Goal: Task Accomplishment & Management: Use online tool/utility

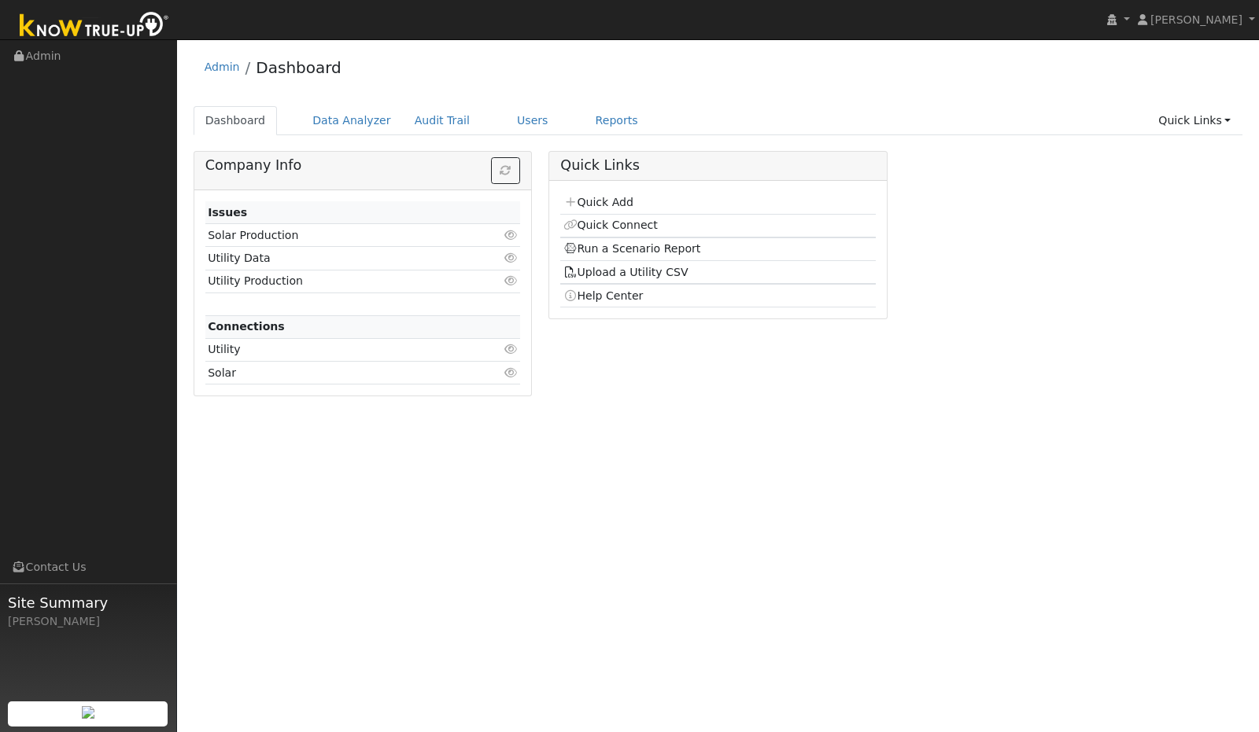
click at [598, 202] on link "Quick Add" at bounding box center [598, 202] width 70 height 13
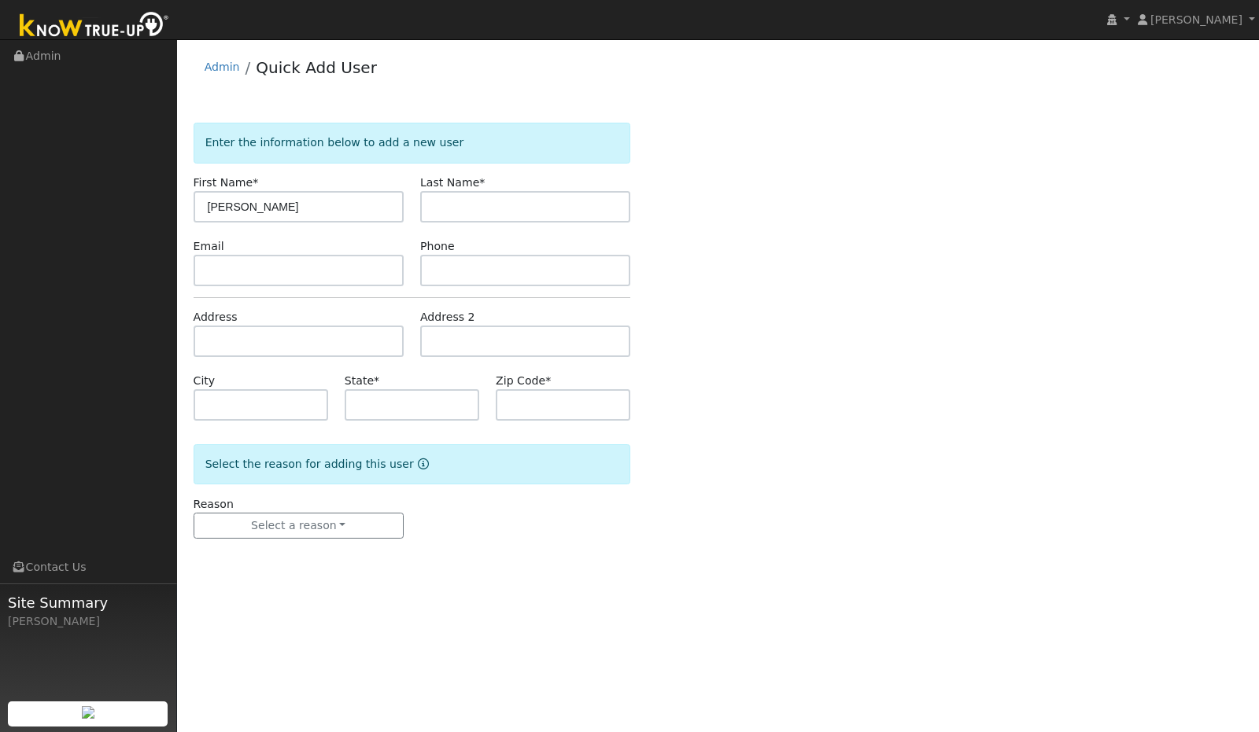
type input "[PERSON_NAME]"
click at [438, 208] on input "text" at bounding box center [525, 206] width 210 height 31
type input "Ross-Kramer"
click at [293, 197] on input "Ross-Kramer" at bounding box center [299, 206] width 210 height 31
type input "R"
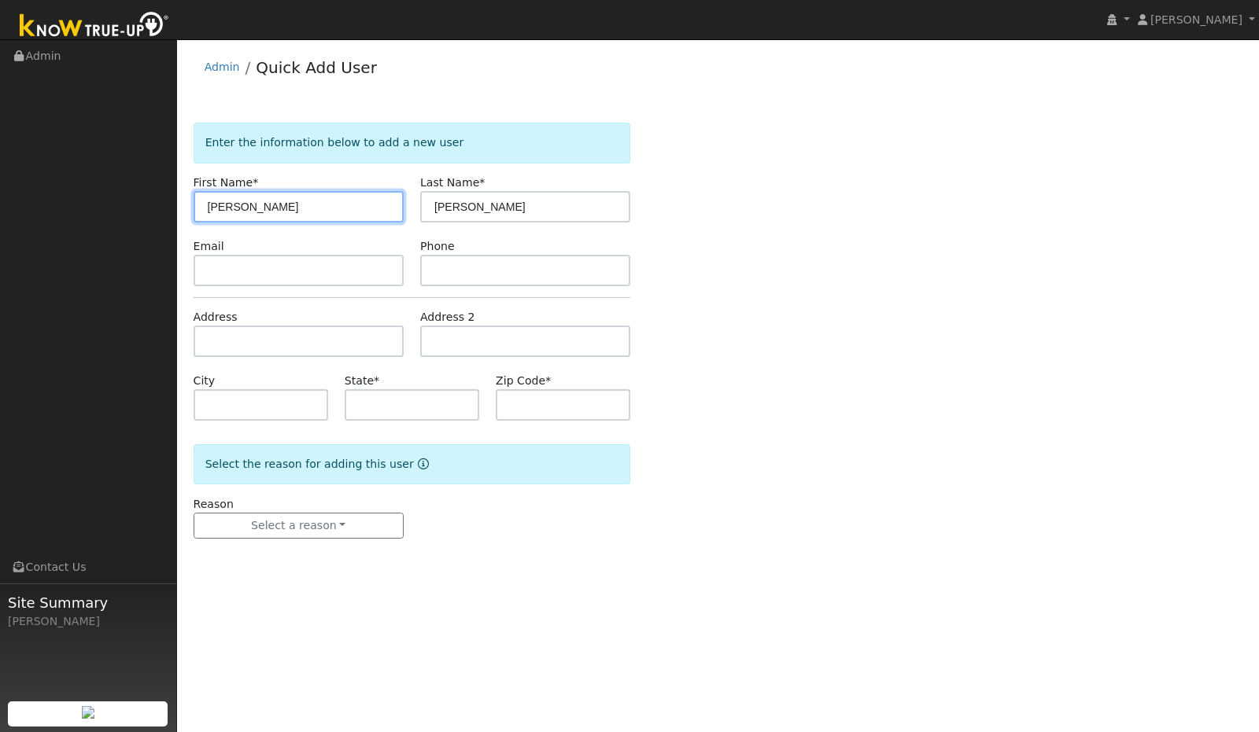
type input "Julie"
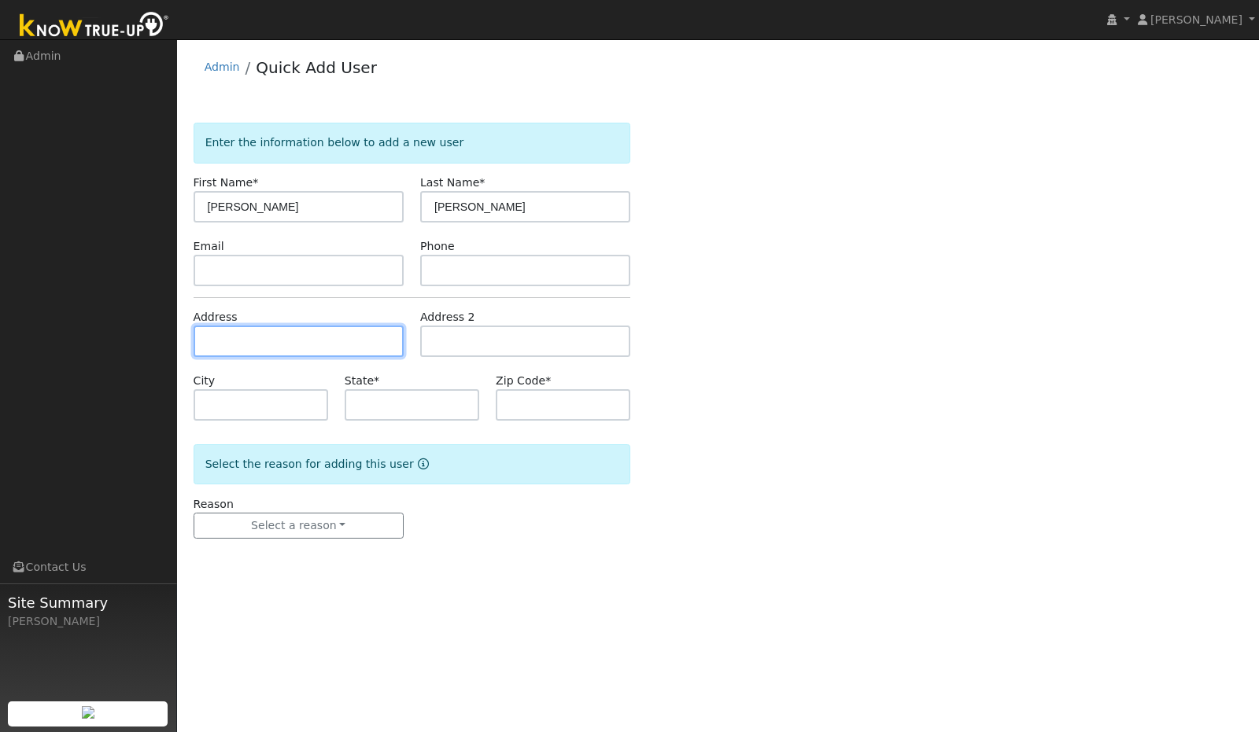
click at [346, 352] on input "text" at bounding box center [299, 341] width 210 height 31
paste input "11310 Eliano Street, Atascadero, CA"
type input "[STREET_ADDRESS]"
type input "Atascadero"
type input "CA"
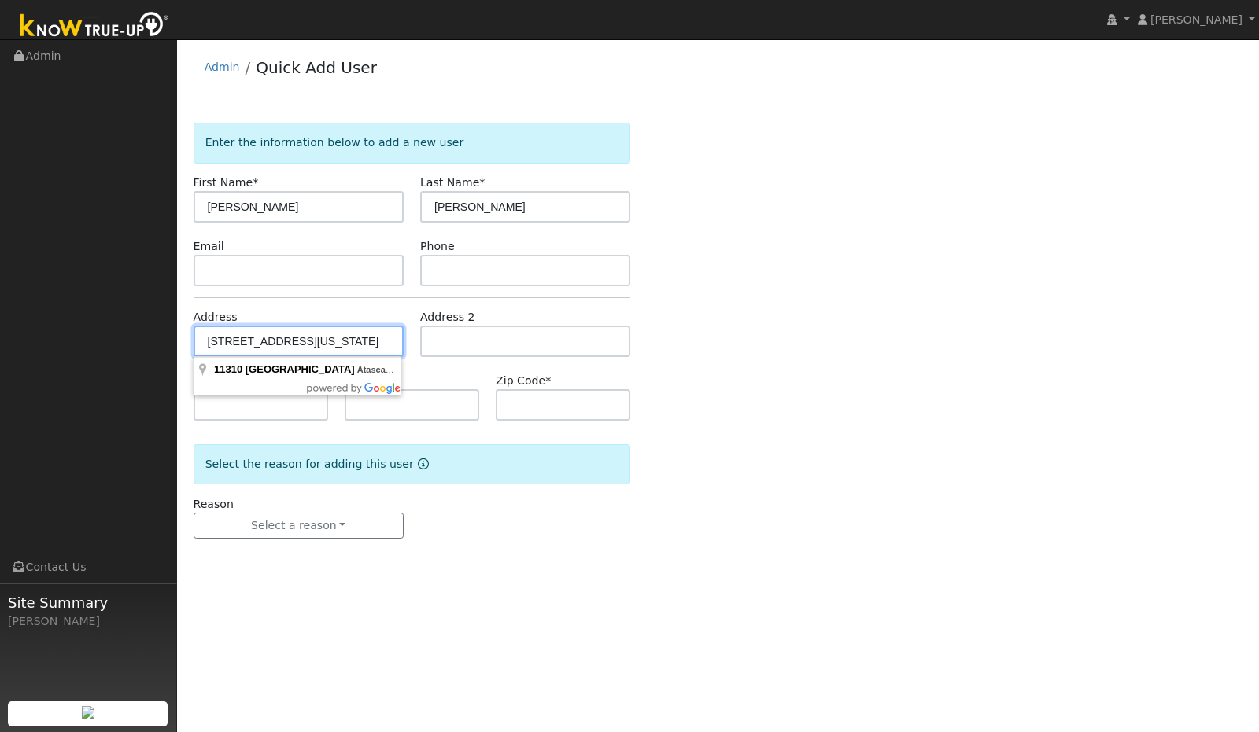
type input "93422"
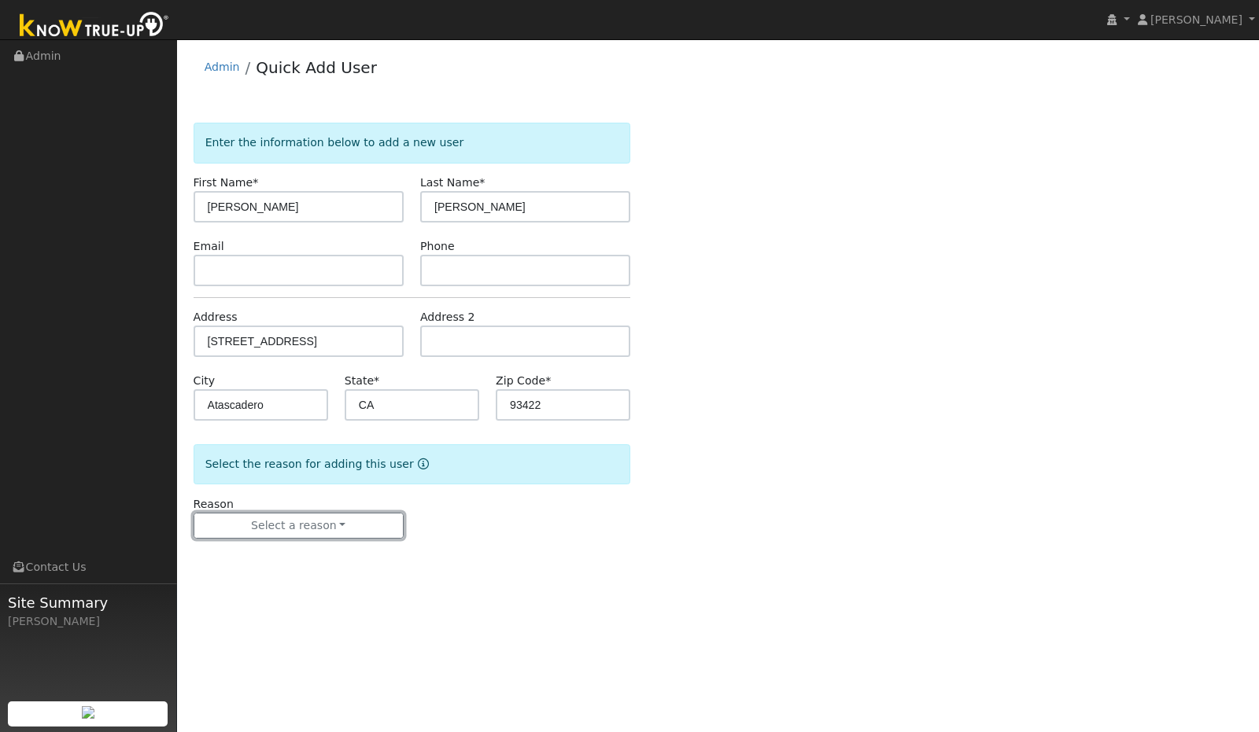
click at [389, 521] on button "Select a reason" at bounding box center [299, 526] width 210 height 27
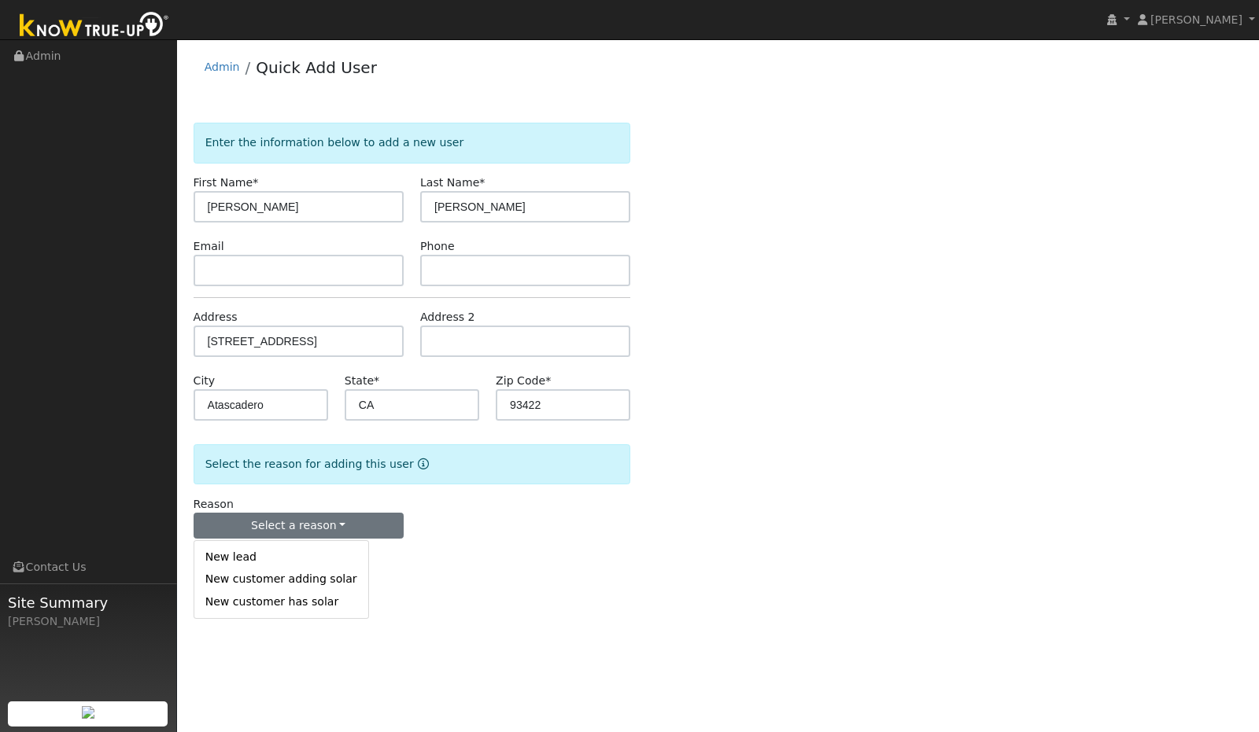
click at [308, 605] on link "New customer has solar" at bounding box center [281, 602] width 174 height 22
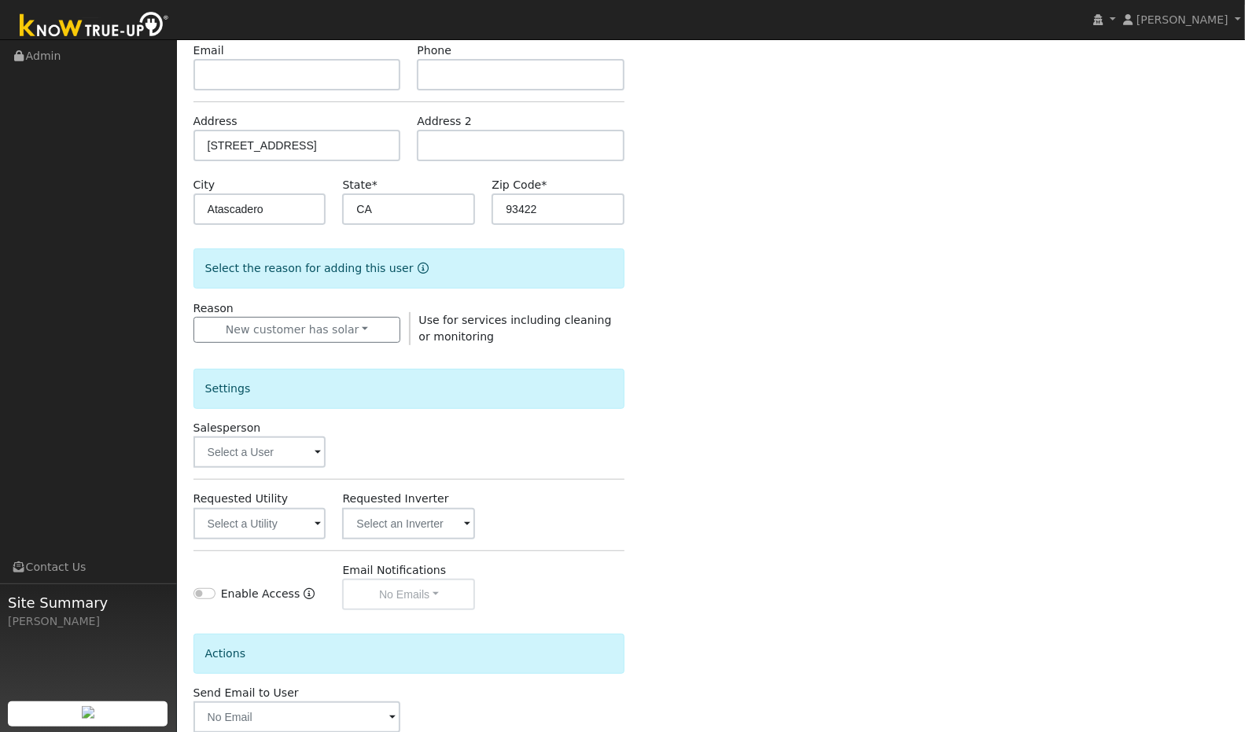
scroll to position [262, 0]
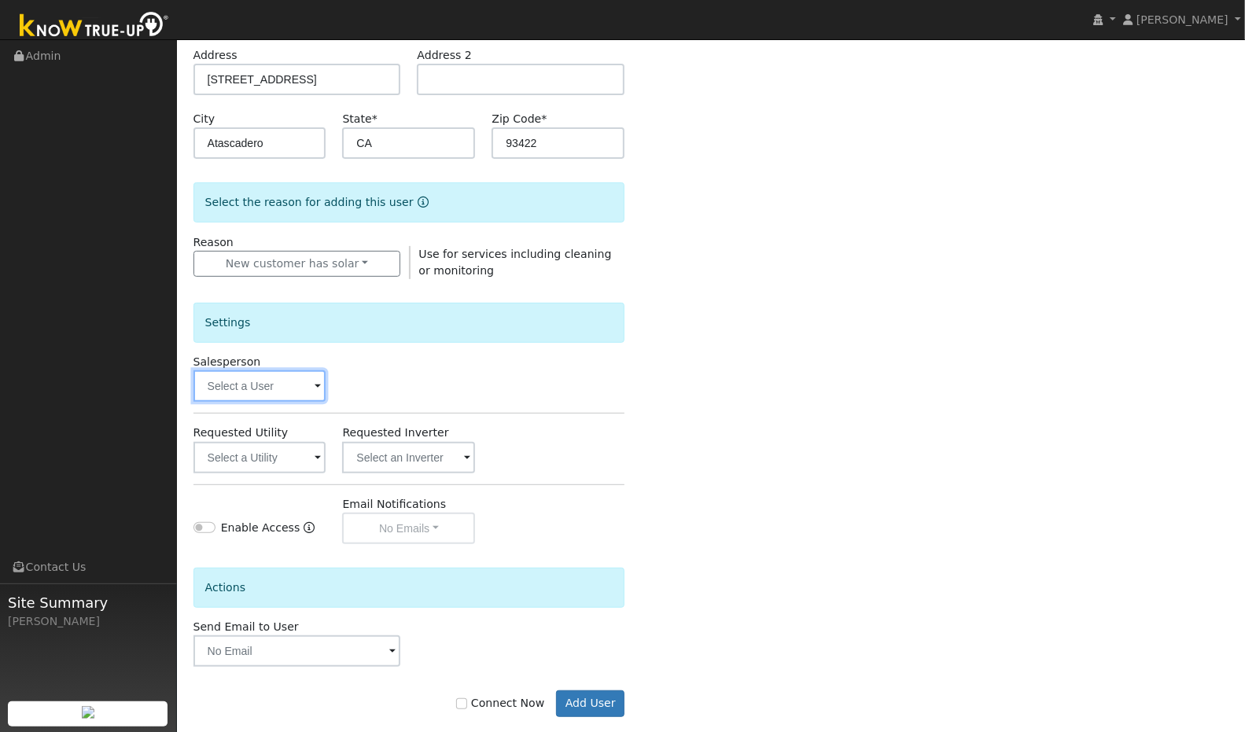
click at [299, 382] on input "text" at bounding box center [260, 386] width 133 height 31
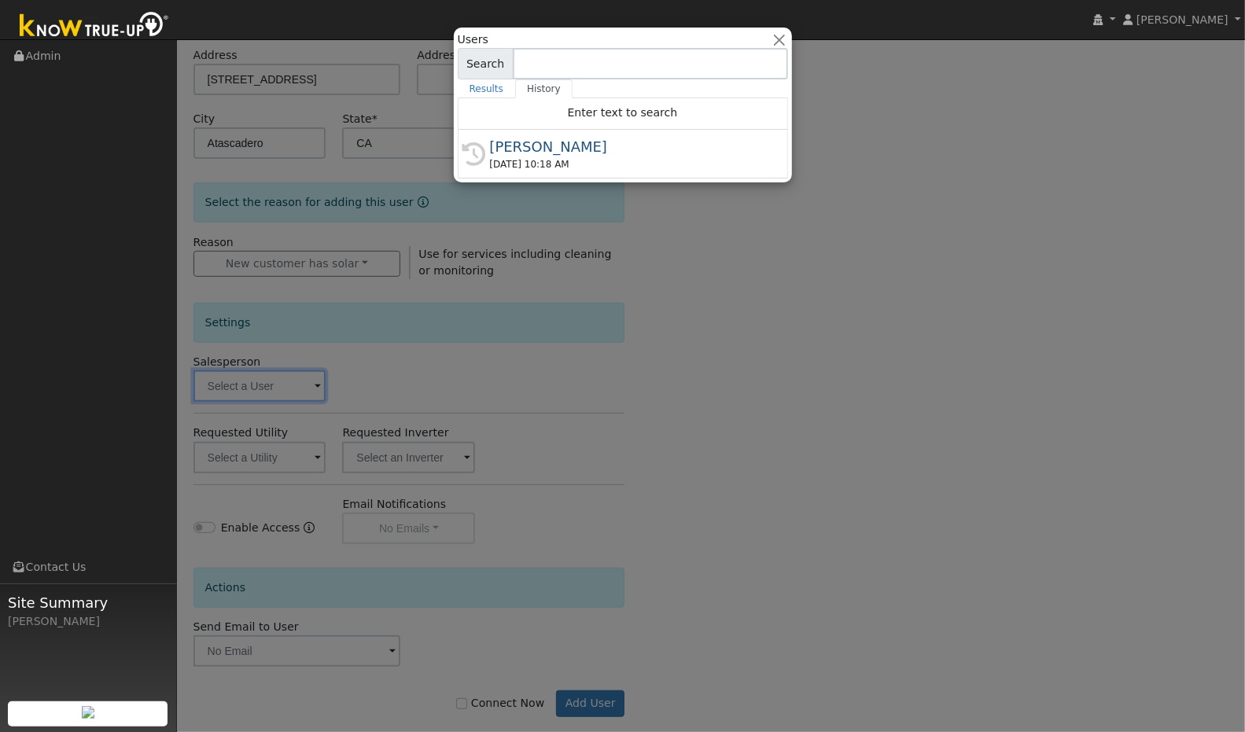
click at [526, 153] on div "[PERSON_NAME]" at bounding box center [630, 146] width 280 height 21
type input "[PERSON_NAME]"
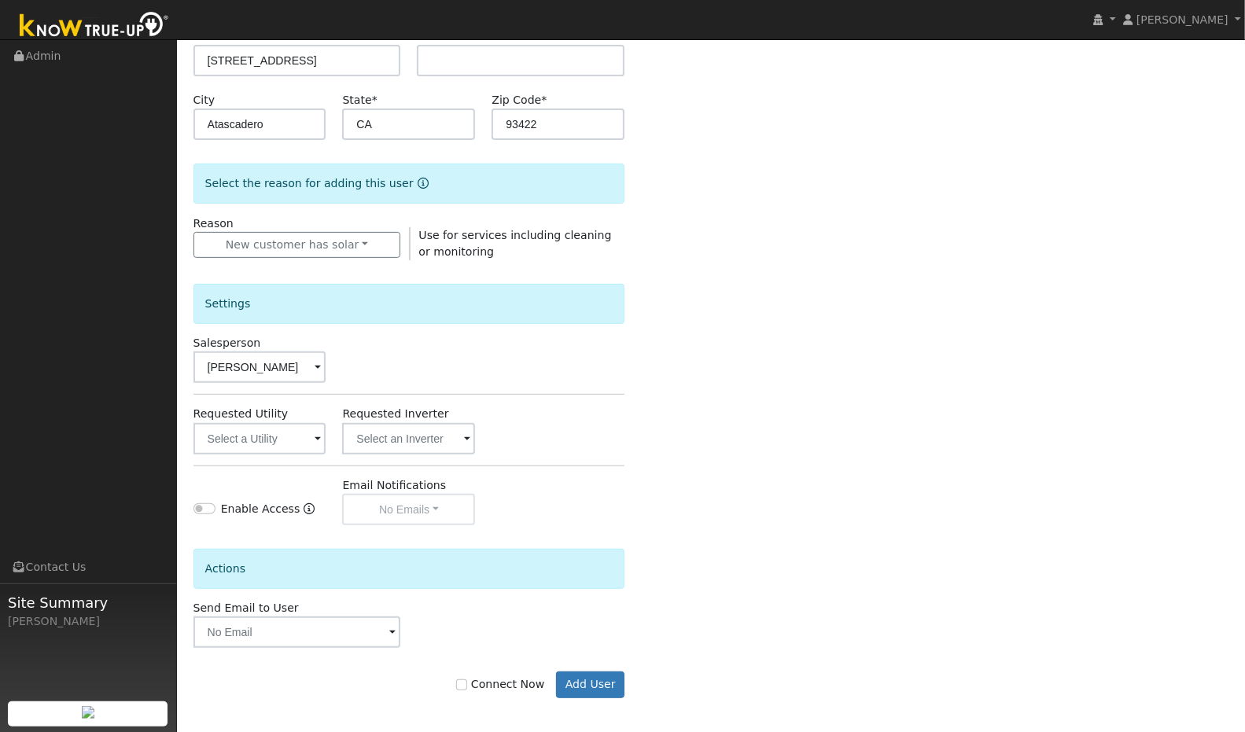
scroll to position [282, 0]
click at [466, 681] on div "Connect Now Add User" at bounding box center [409, 683] width 448 height 27
click at [467, 680] on input "Connect Now" at bounding box center [461, 683] width 11 height 11
checkbox input "true"
click at [596, 687] on button "Add User" at bounding box center [590, 683] width 68 height 27
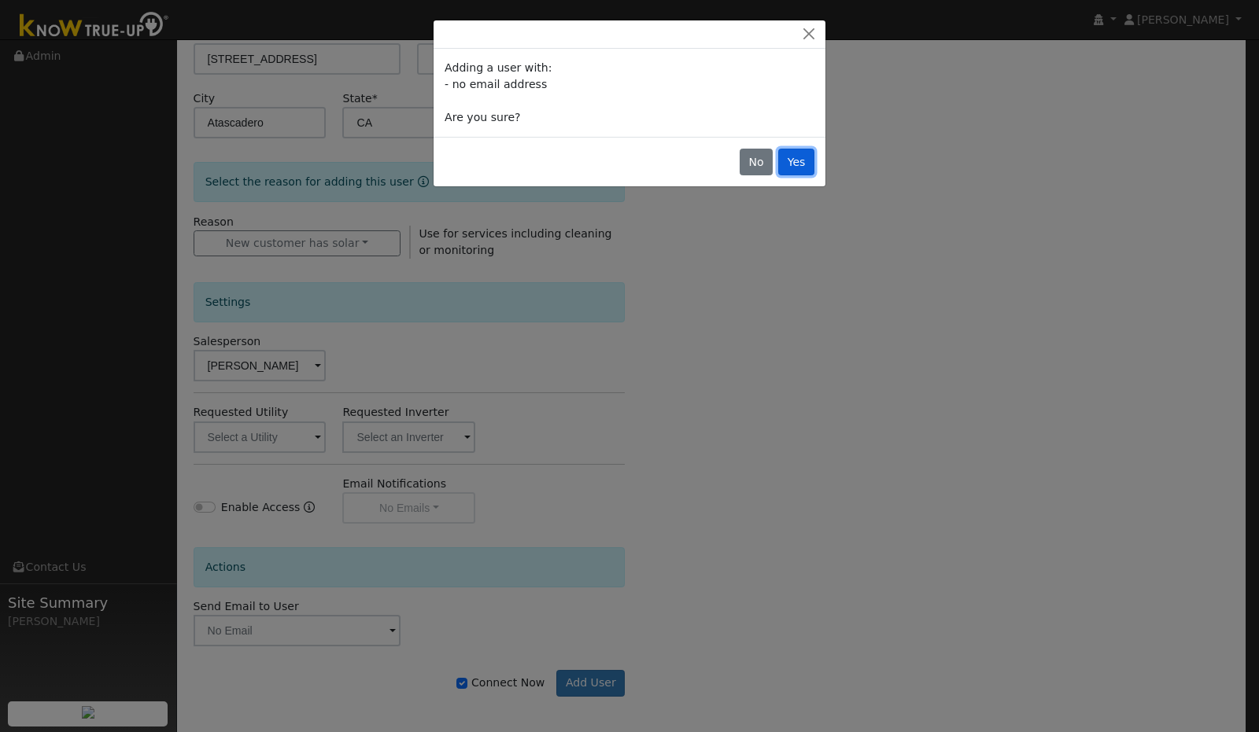
click at [807, 163] on button "Yes" at bounding box center [796, 162] width 36 height 27
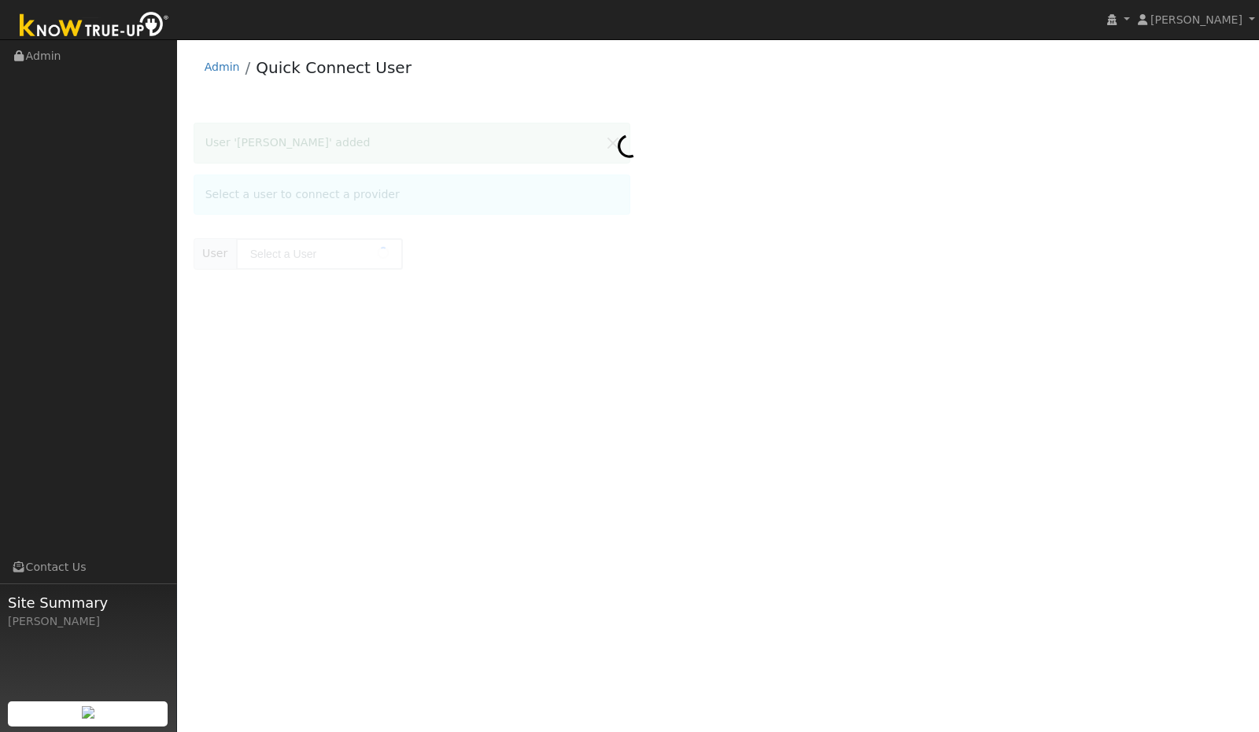
type input "[PERSON_NAME]"
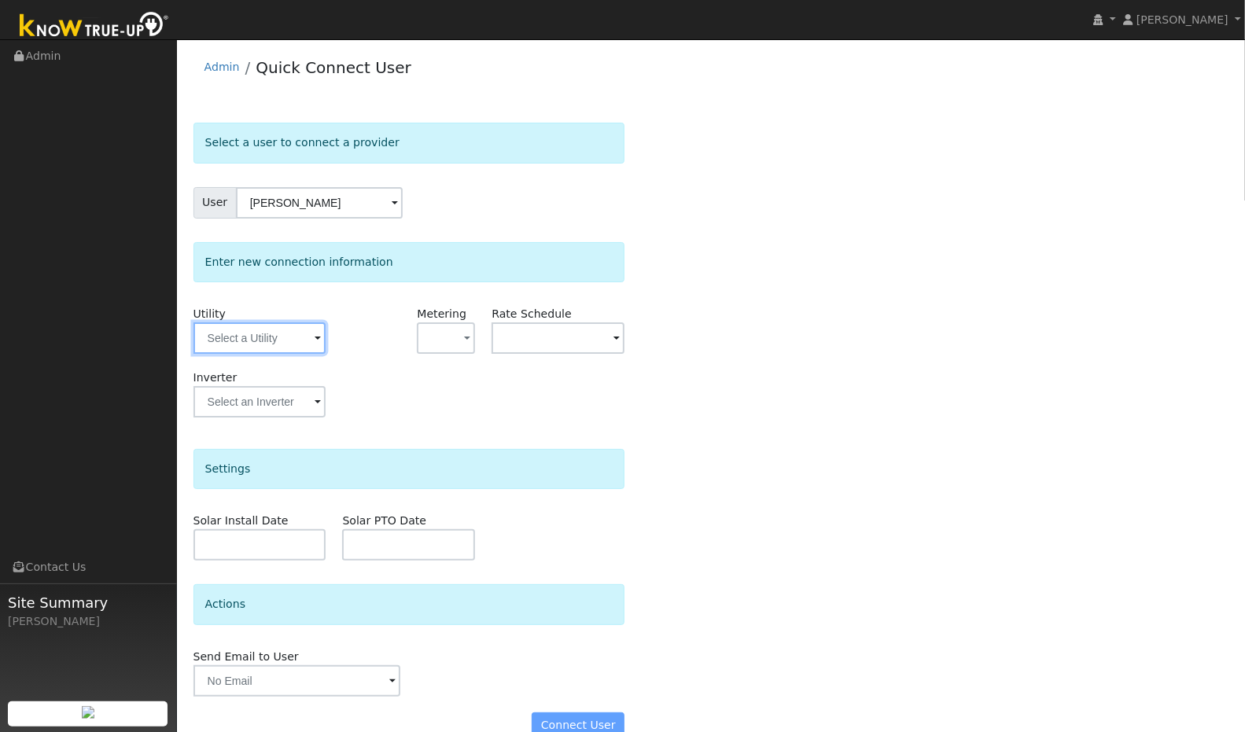
click at [304, 331] on input "text" at bounding box center [260, 338] width 133 height 31
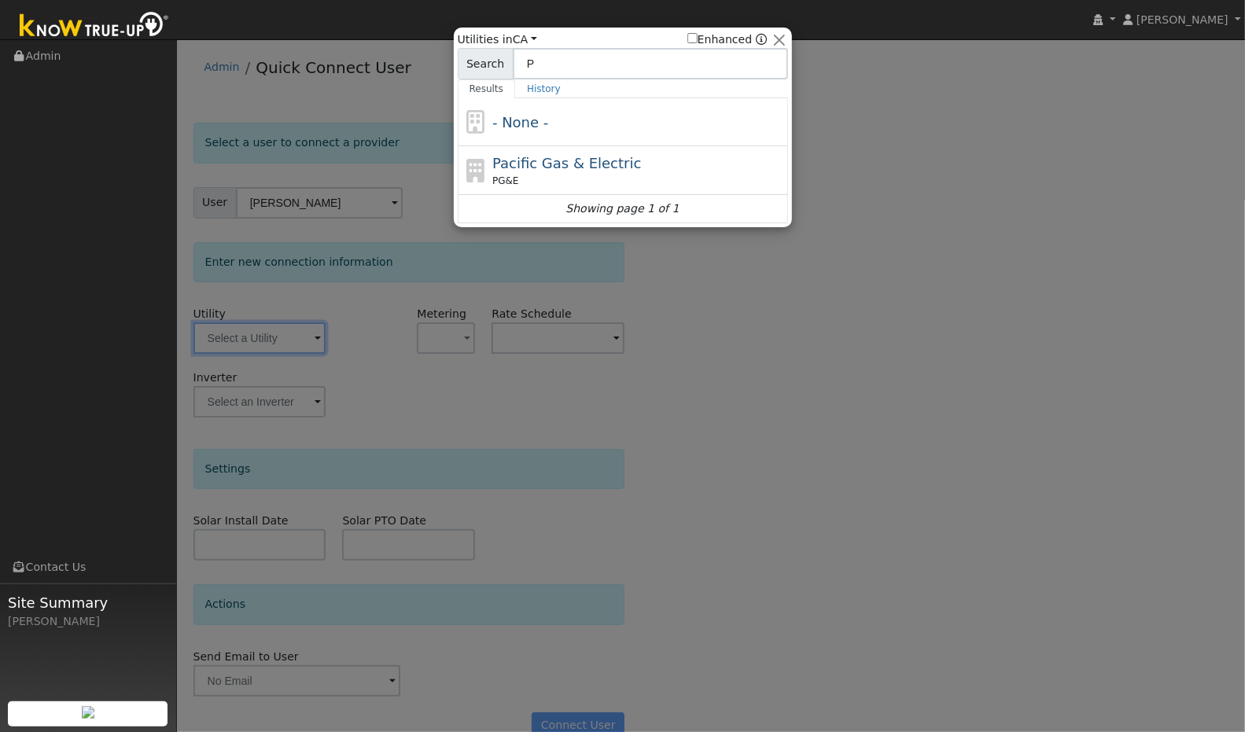
type input "P"
click at [571, 175] on div "PG&E" at bounding box center [638, 181] width 292 height 14
type input "PG&E"
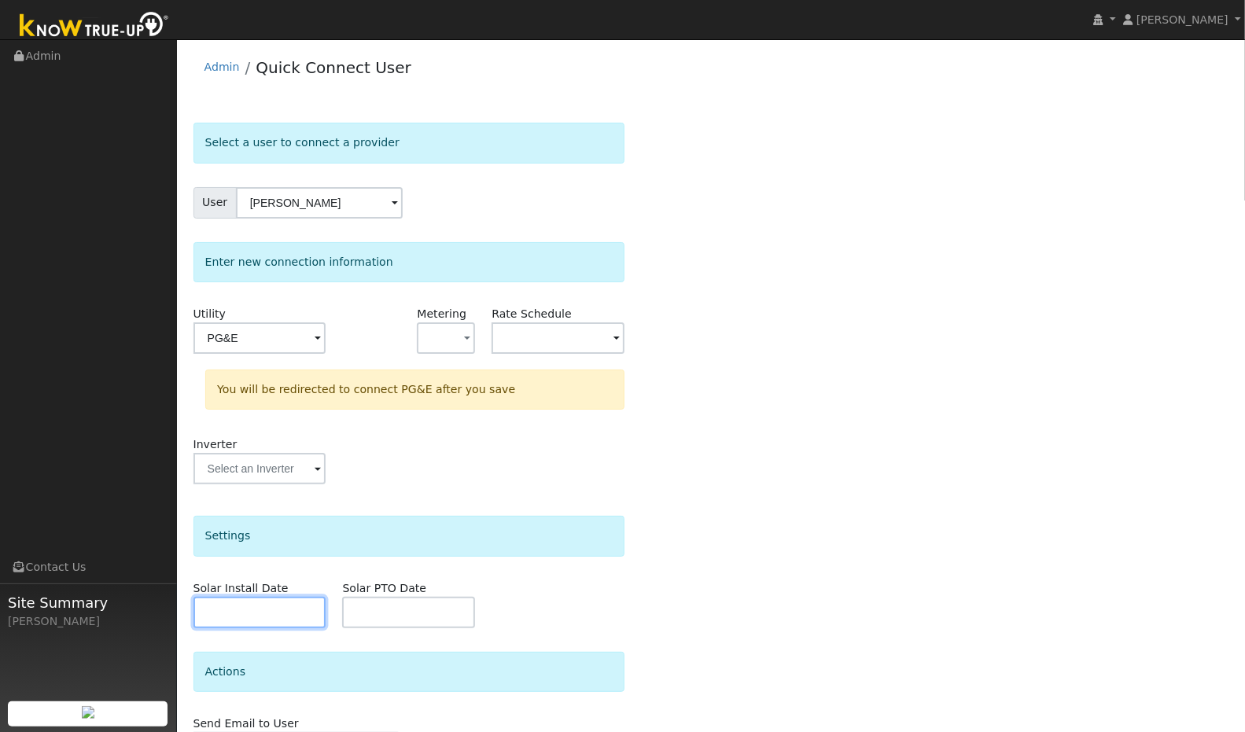
click at [262, 599] on input "text" at bounding box center [260, 612] width 133 height 31
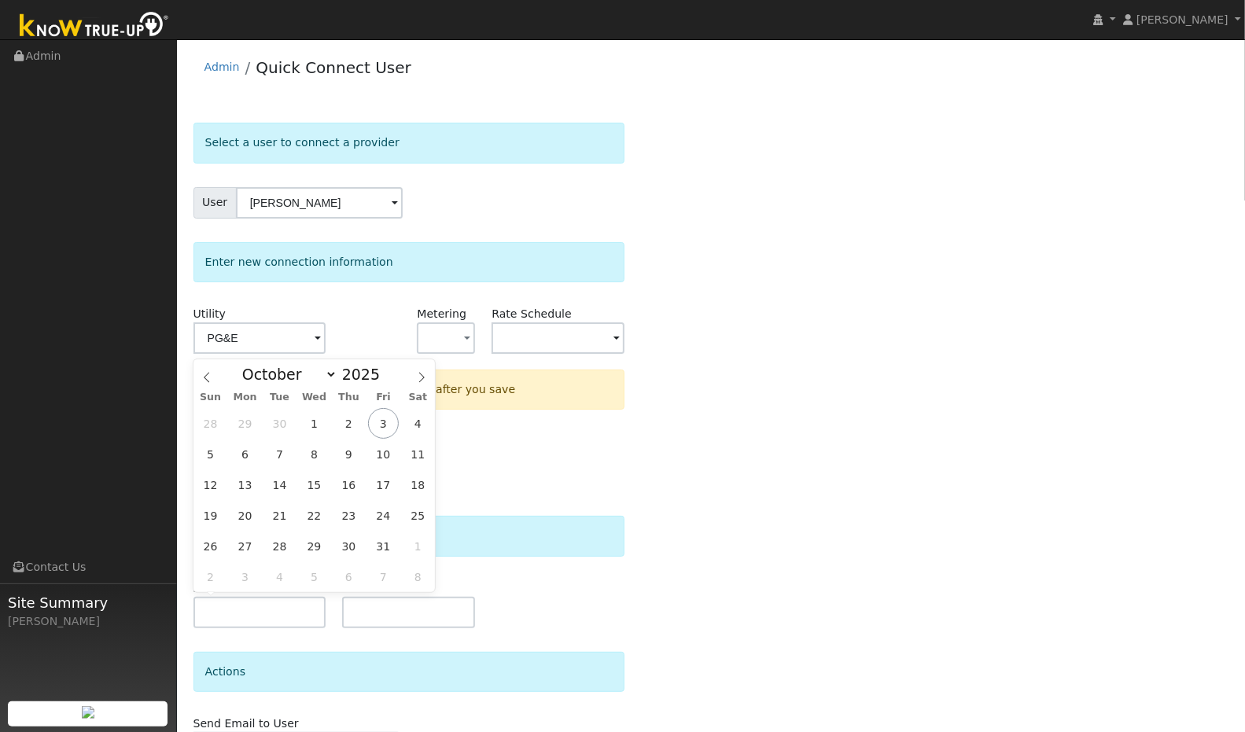
click at [383, 381] on span at bounding box center [388, 378] width 11 height 9
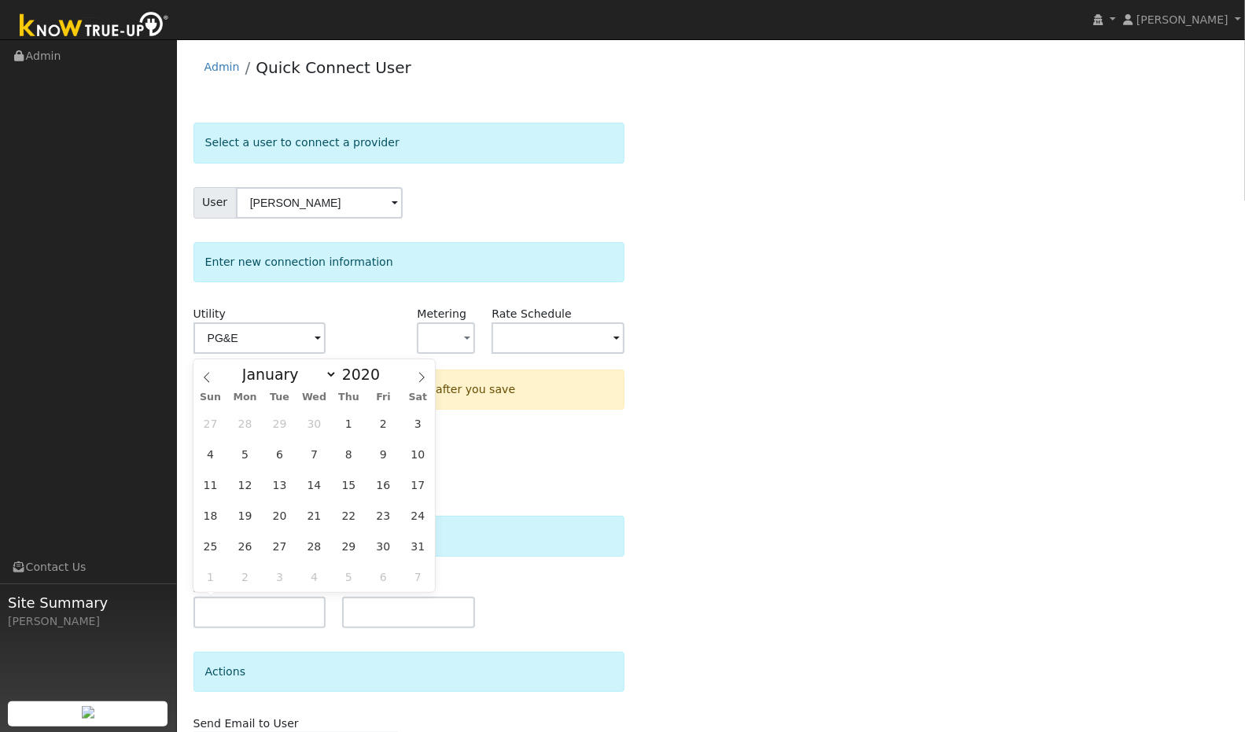
click at [383, 381] on span at bounding box center [388, 378] width 11 height 9
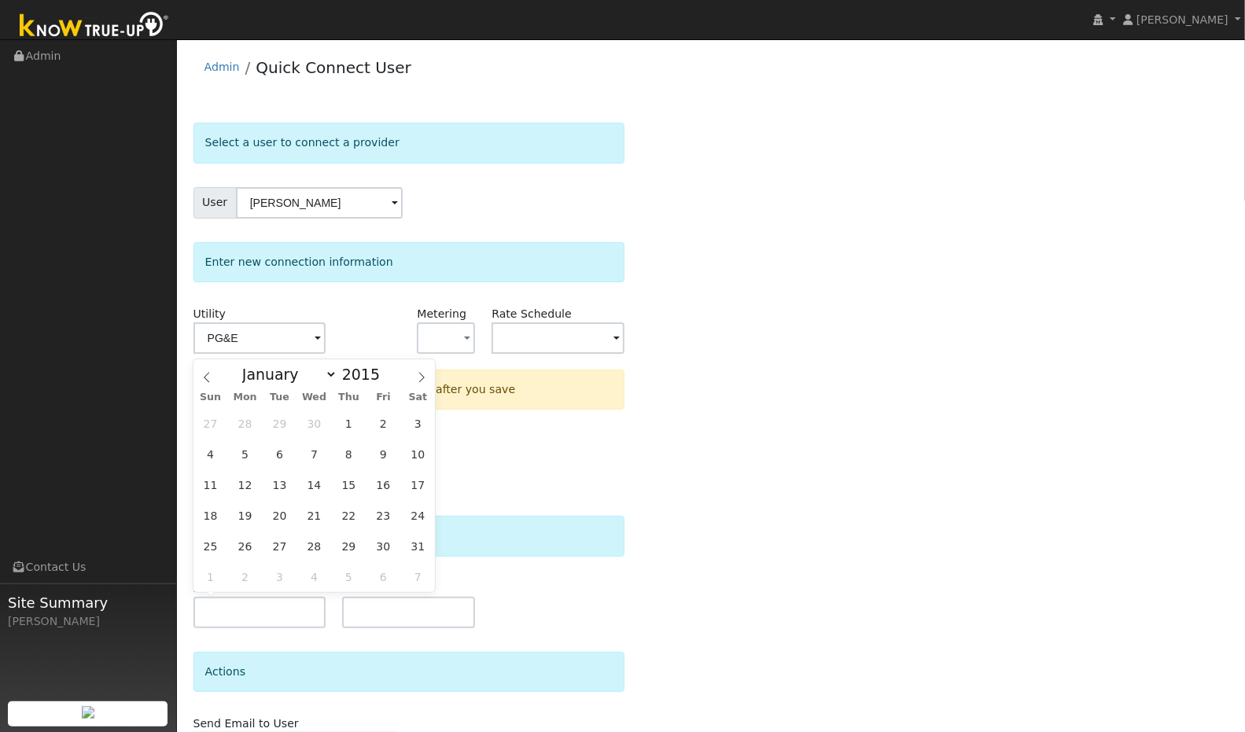
click at [383, 381] on span at bounding box center [388, 378] width 11 height 9
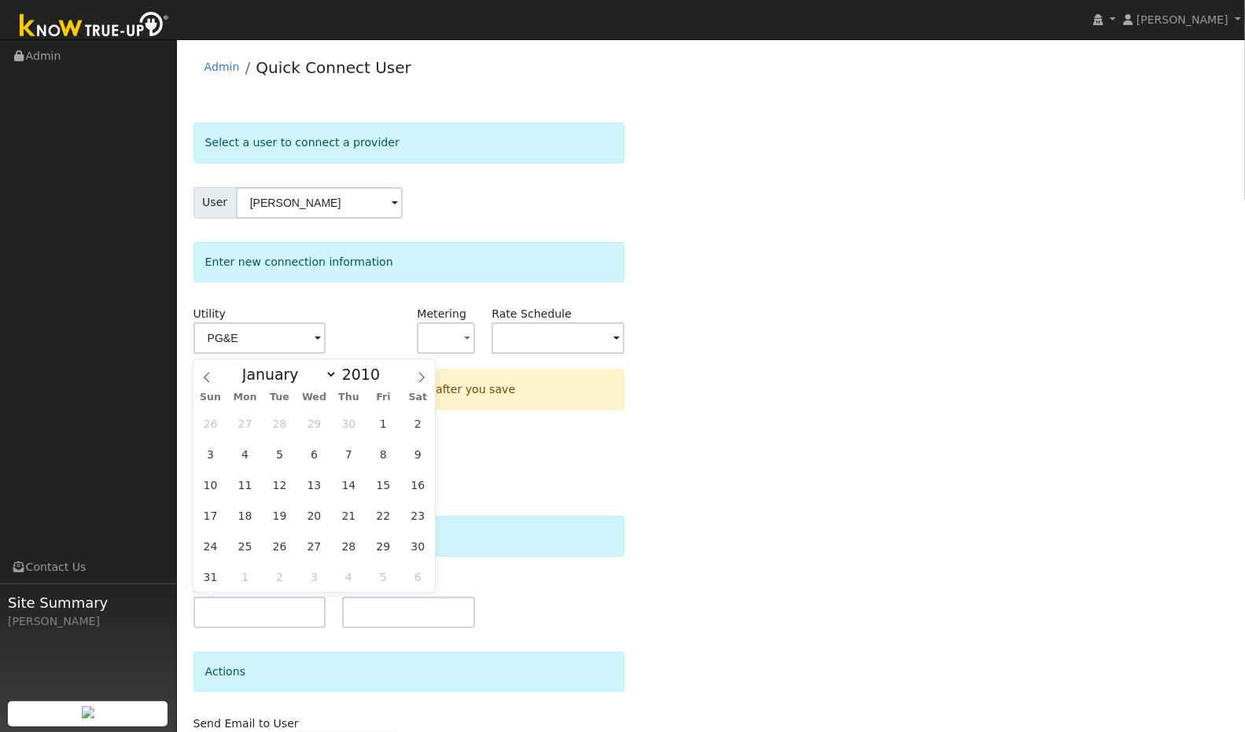
click at [383, 381] on span at bounding box center [388, 378] width 11 height 9
type input "2008"
click at [315, 426] on span "1" at bounding box center [314, 423] width 31 height 31
type input "10/01/2008"
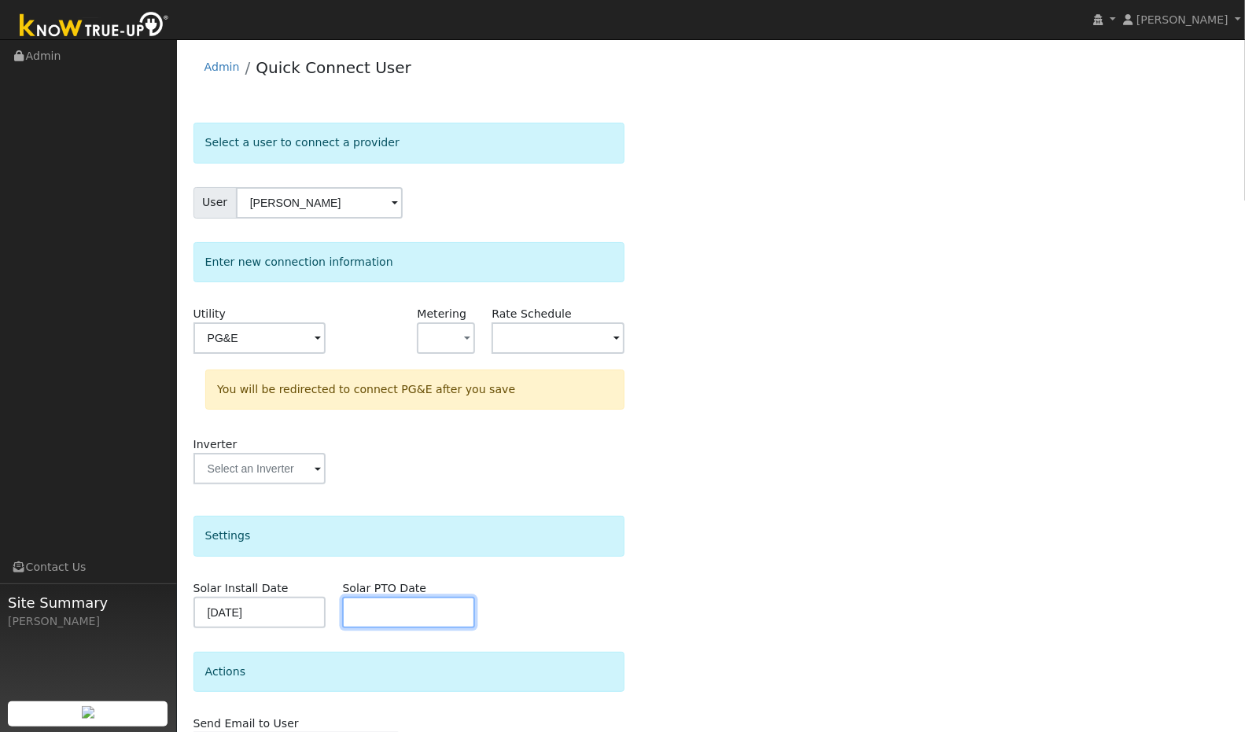
click at [426, 607] on input "text" at bounding box center [408, 612] width 133 height 31
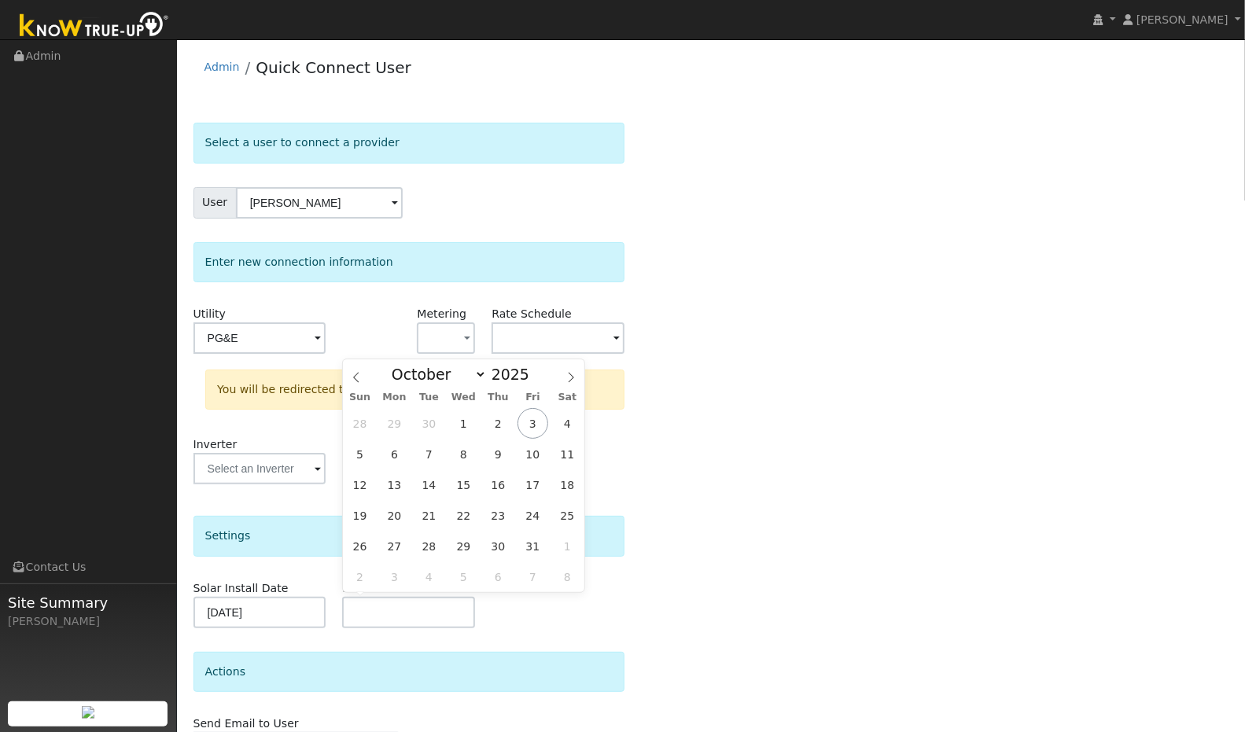
click at [533, 378] on span at bounding box center [538, 378] width 11 height 9
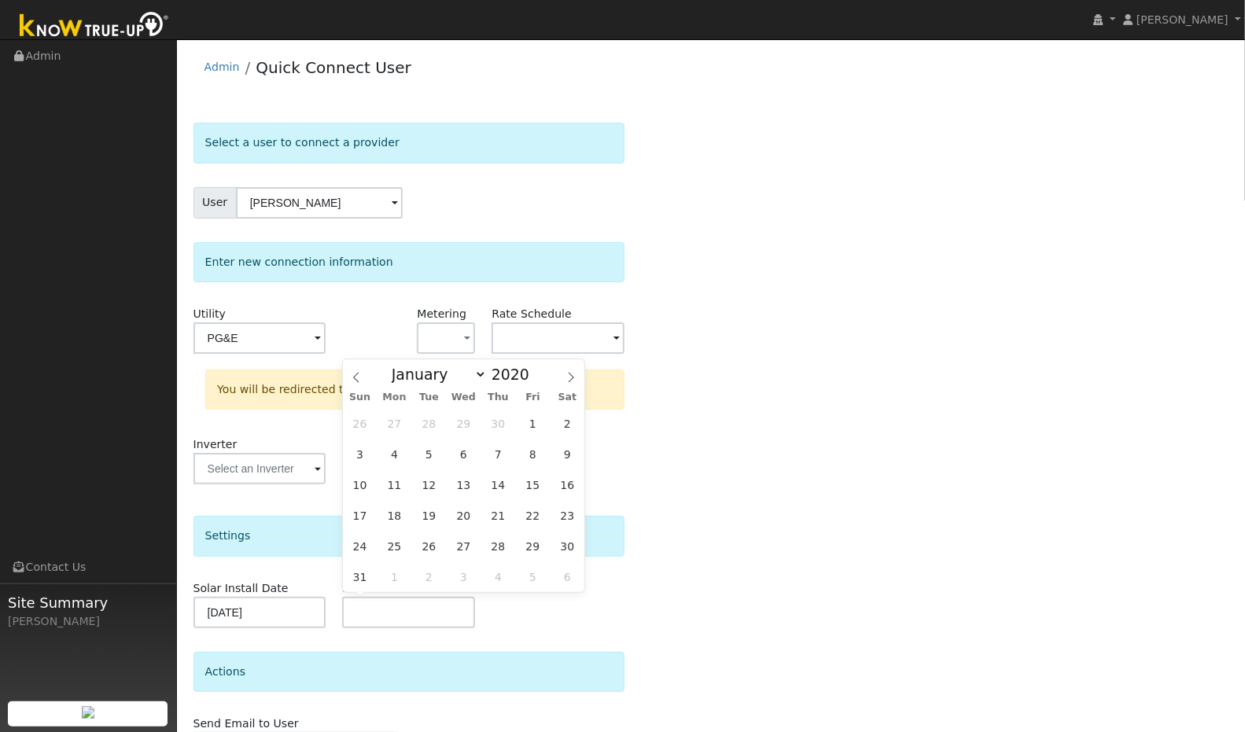
click at [533, 378] on span at bounding box center [538, 378] width 11 height 9
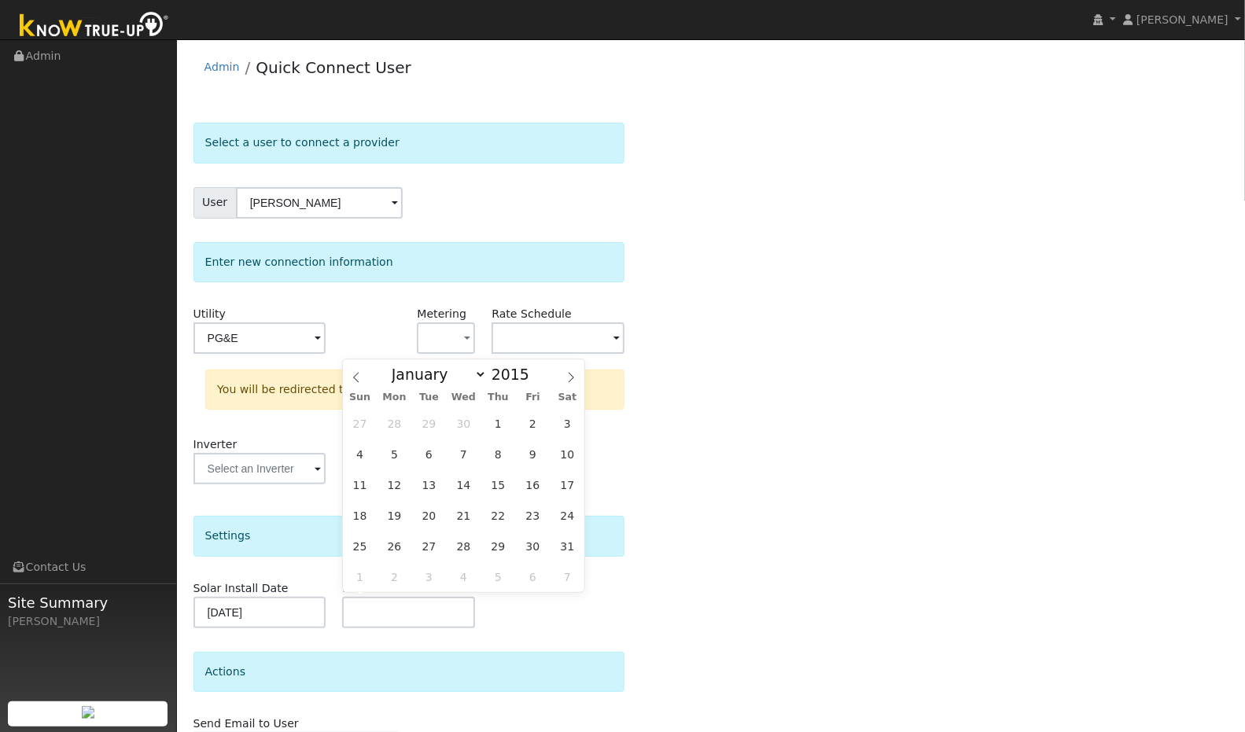
click at [533, 378] on span at bounding box center [538, 378] width 11 height 9
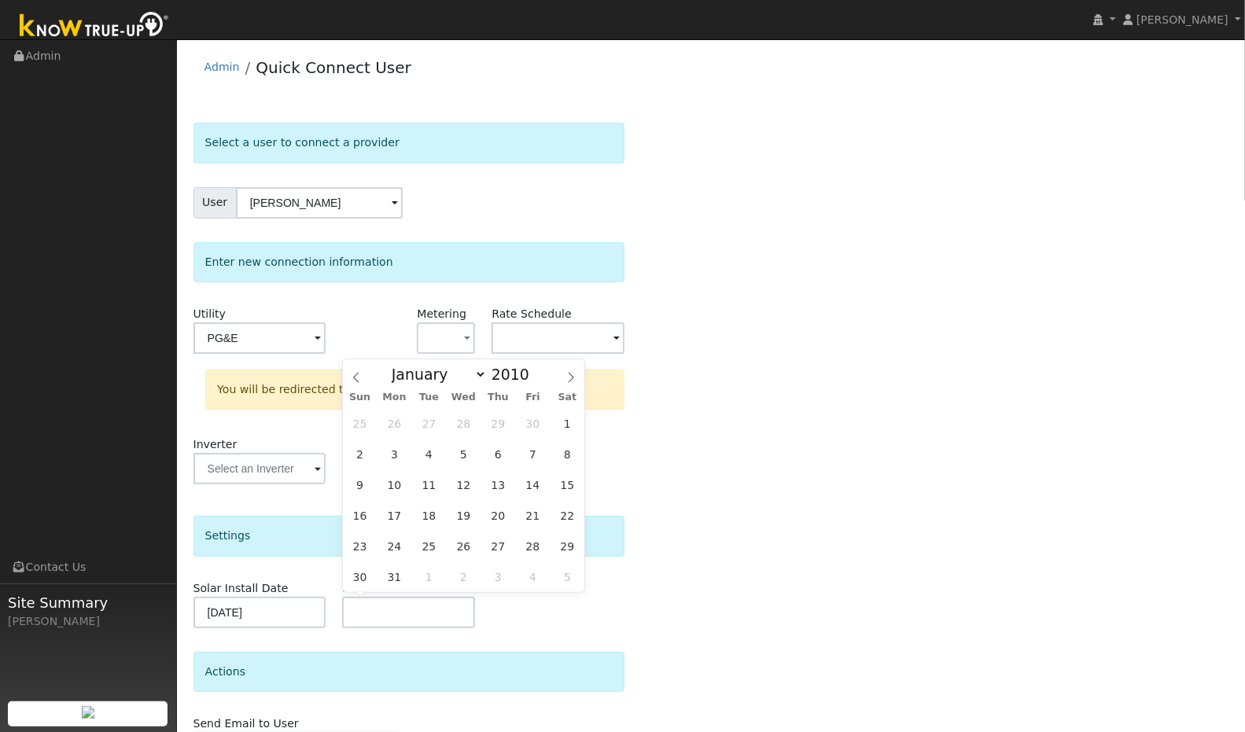
click at [533, 378] on span at bounding box center [538, 378] width 11 height 9
click at [533, 371] on span at bounding box center [538, 370] width 11 height 9
type input "2008"
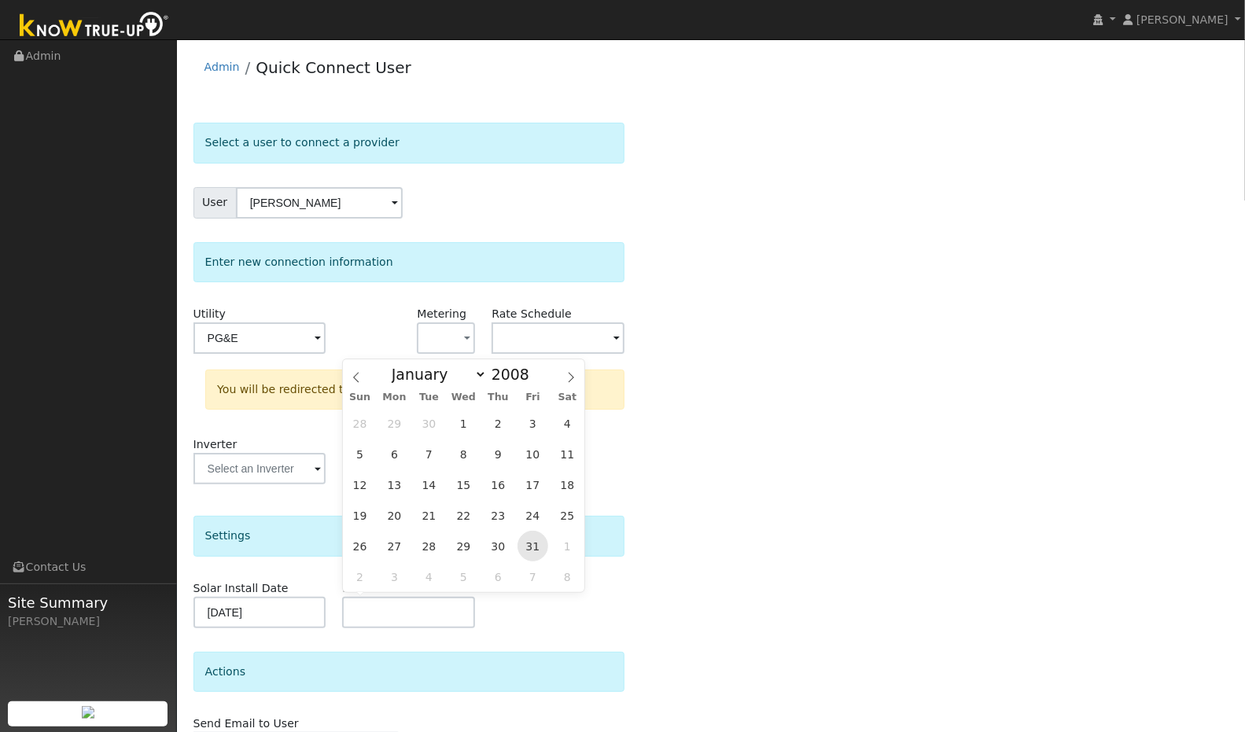
click at [537, 548] on span "31" at bounding box center [533, 546] width 31 height 31
type input "10/31/2008"
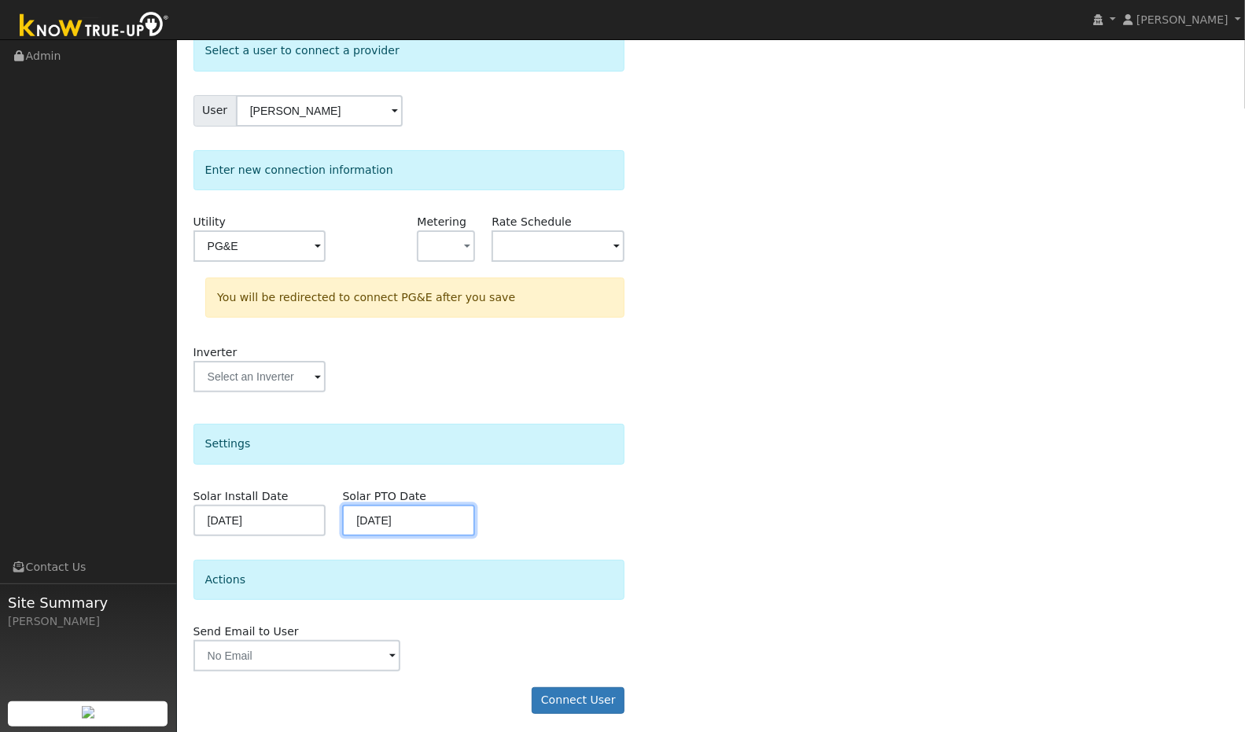
scroll to position [93, 0]
click at [608, 703] on button "Connect User" at bounding box center [578, 700] width 93 height 27
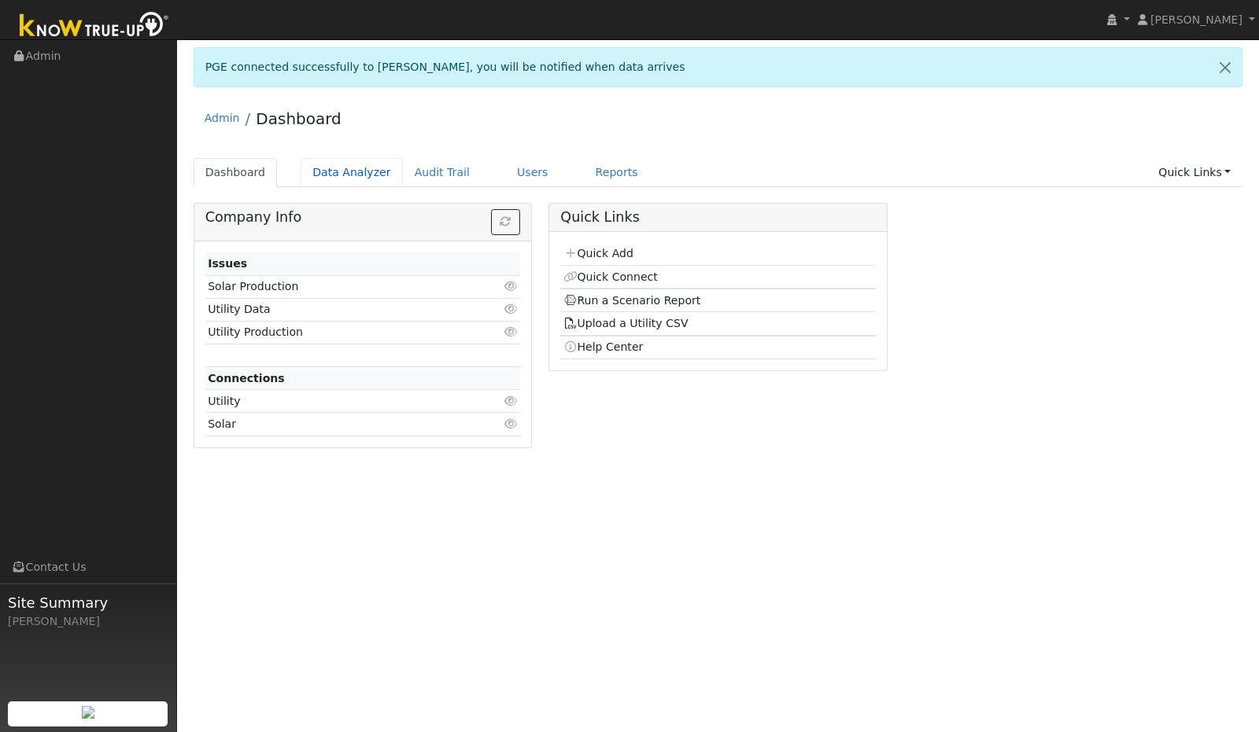
click at [359, 177] on link "Data Analyzer" at bounding box center [352, 172] width 102 height 29
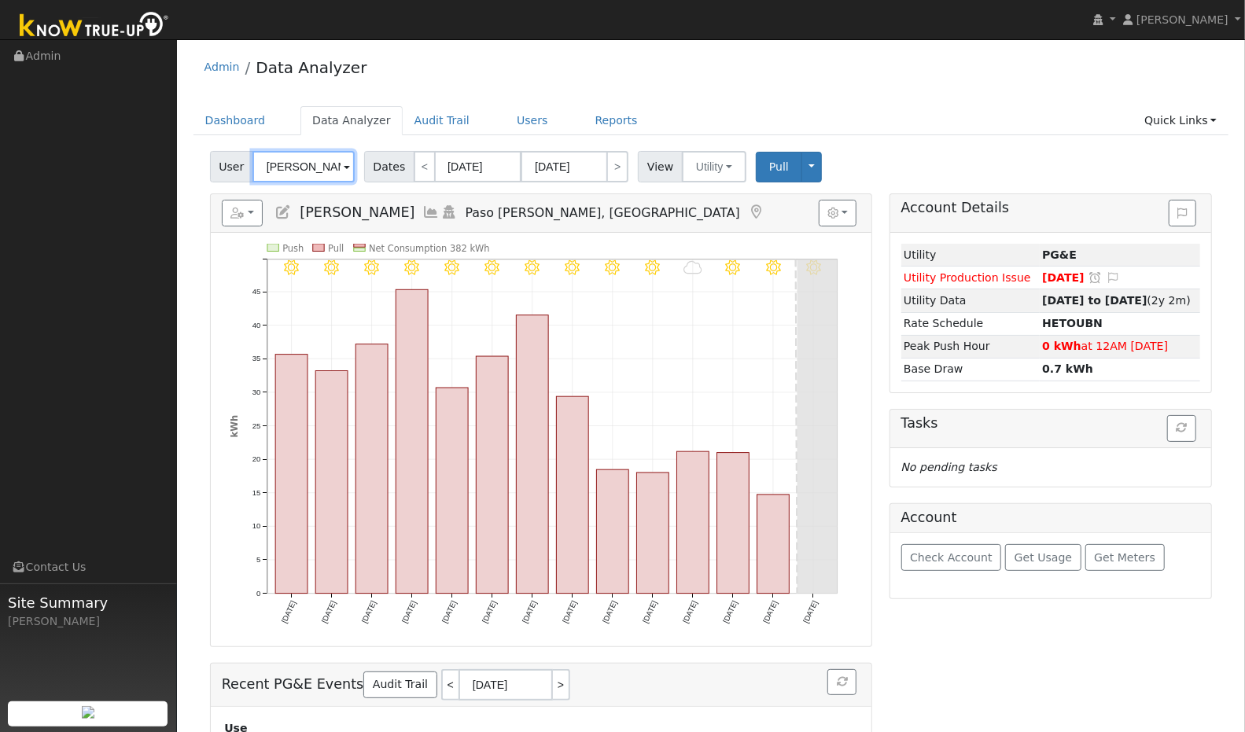
click at [323, 164] on input "[PERSON_NAME]" at bounding box center [304, 166] width 102 height 31
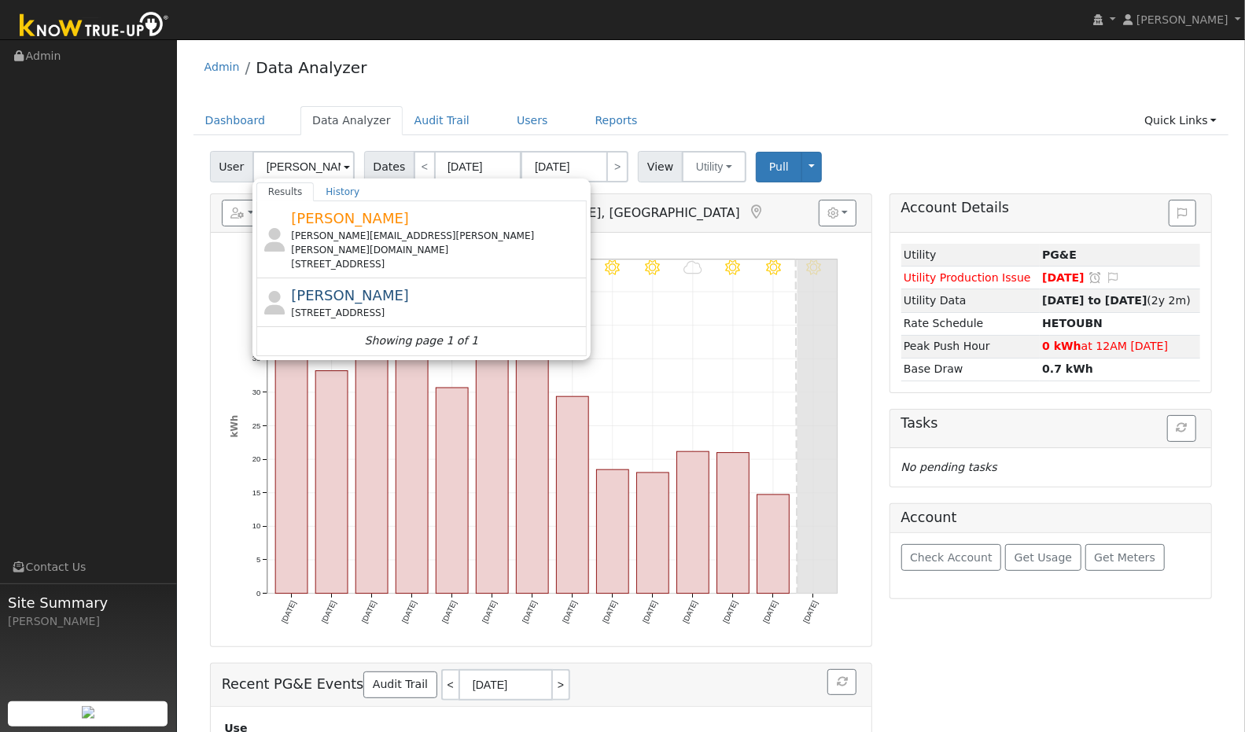
click at [372, 287] on span "[PERSON_NAME]" at bounding box center [350, 295] width 118 height 17
type input "[PERSON_NAME]"
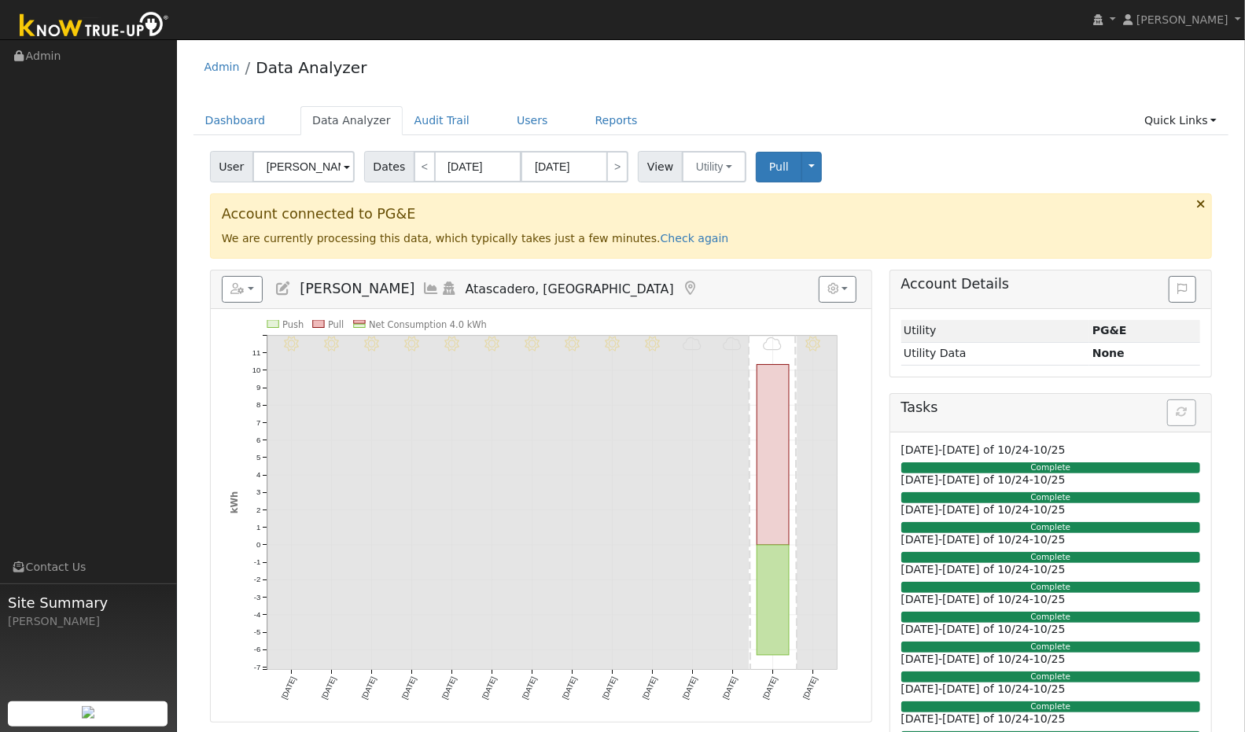
click at [423, 286] on icon at bounding box center [431, 289] width 17 height 14
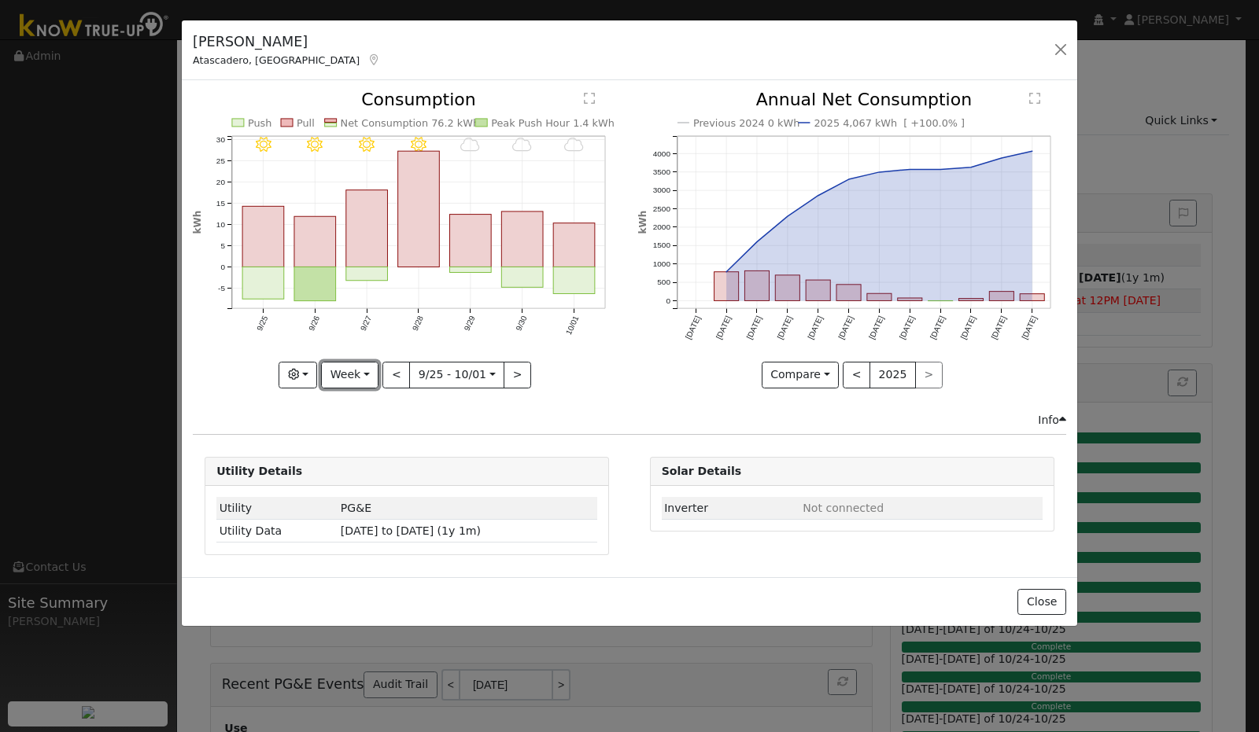
click at [370, 375] on button "Week" at bounding box center [349, 375] width 57 height 27
click at [356, 470] on link "Year" at bounding box center [376, 473] width 109 height 22
type input "2024-10-01"
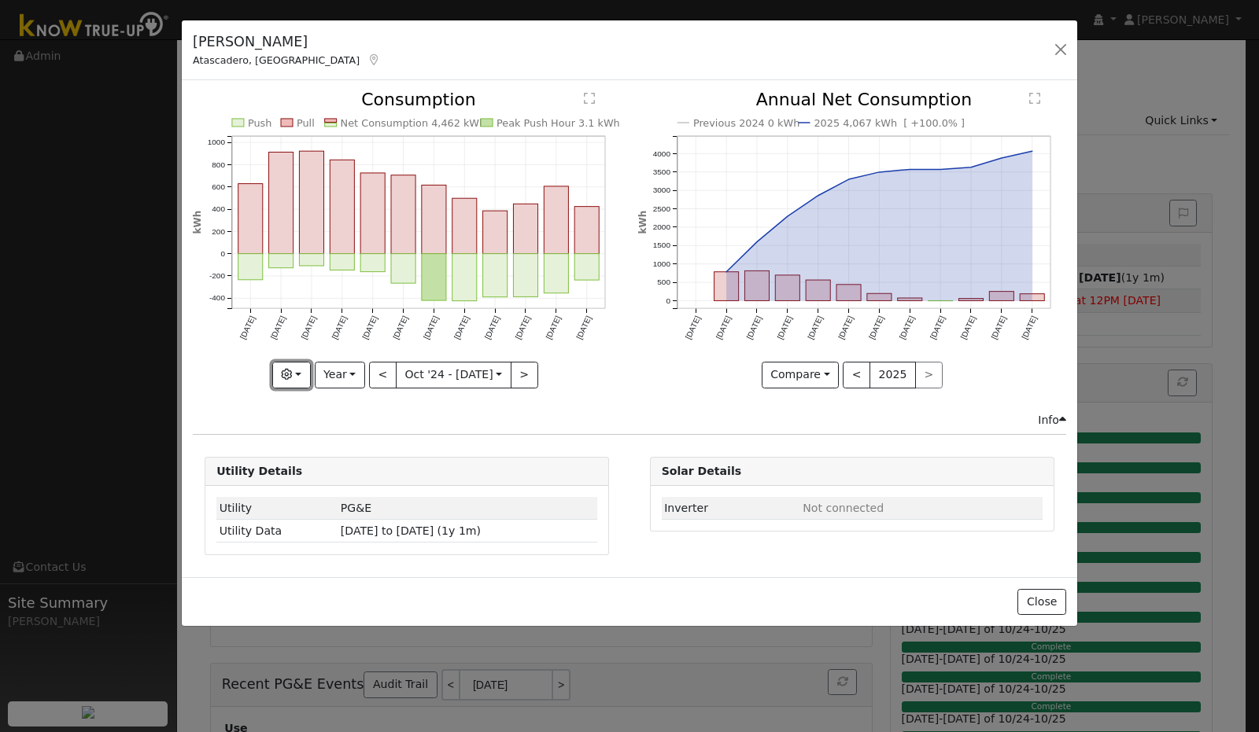
click at [309, 378] on button "button" at bounding box center [291, 375] width 39 height 27
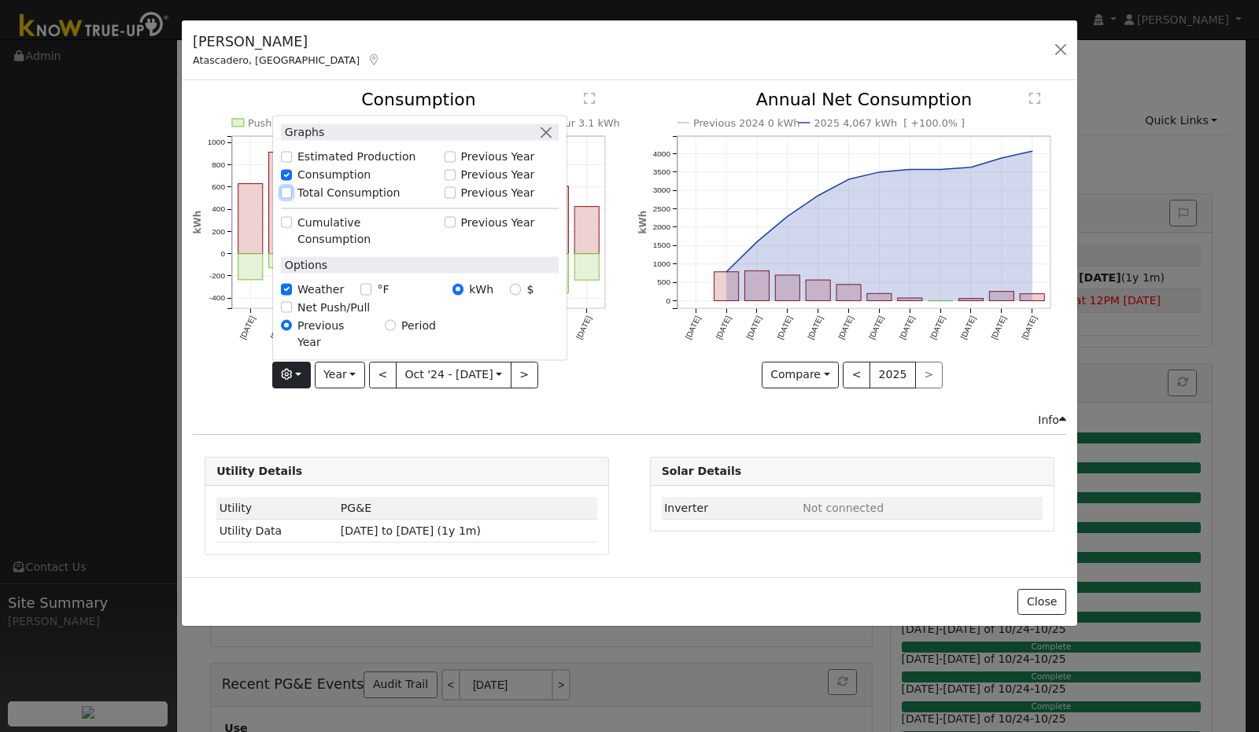
click at [292, 198] on input "Total Consumption" at bounding box center [286, 192] width 11 height 11
checkbox input "true"
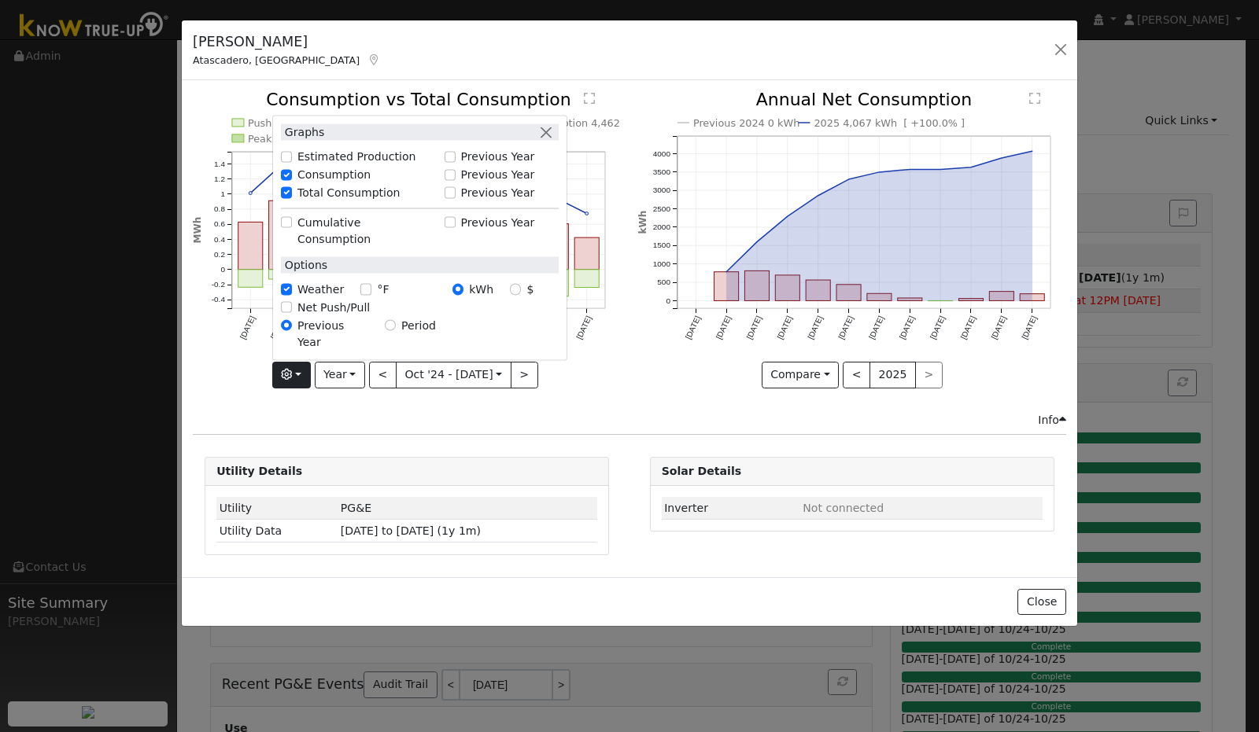
click at [504, 445] on div "Issue History Date By Flag Comment Type No Issue History Push Pull Total Consum…" at bounding box center [629, 328] width 895 height 496
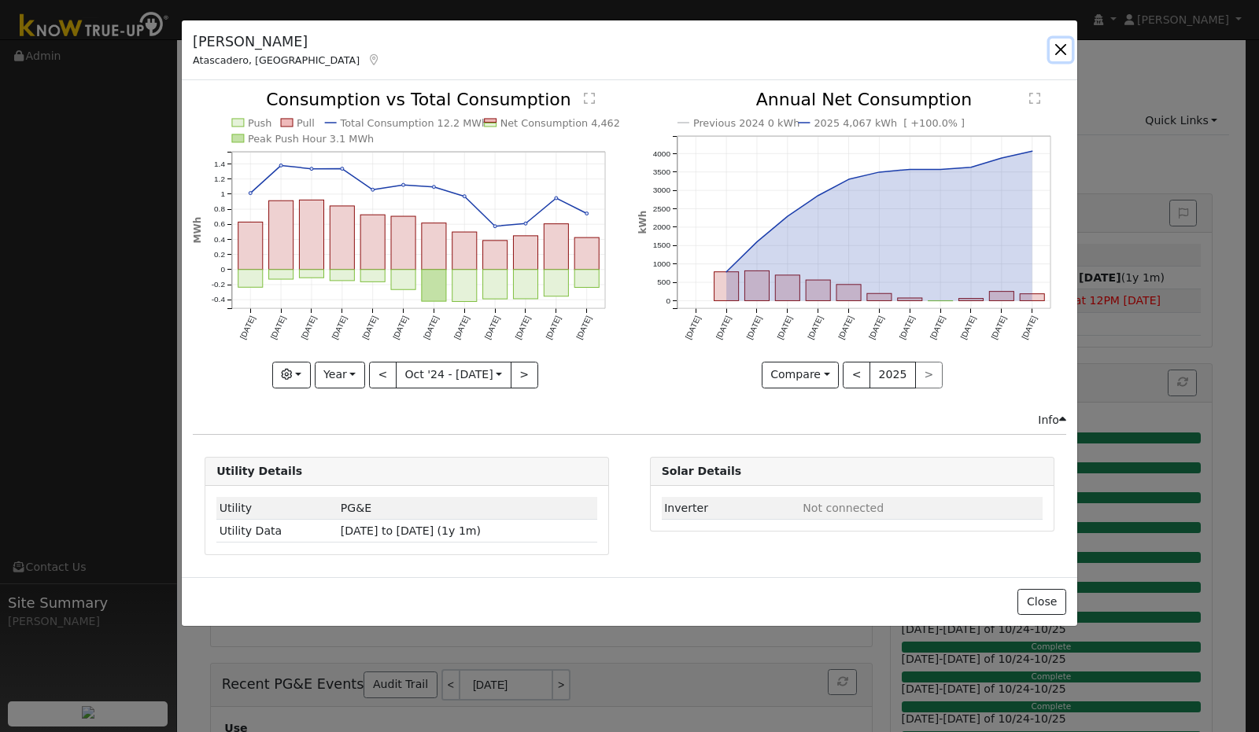
click at [1061, 47] on button "button" at bounding box center [1060, 50] width 22 height 22
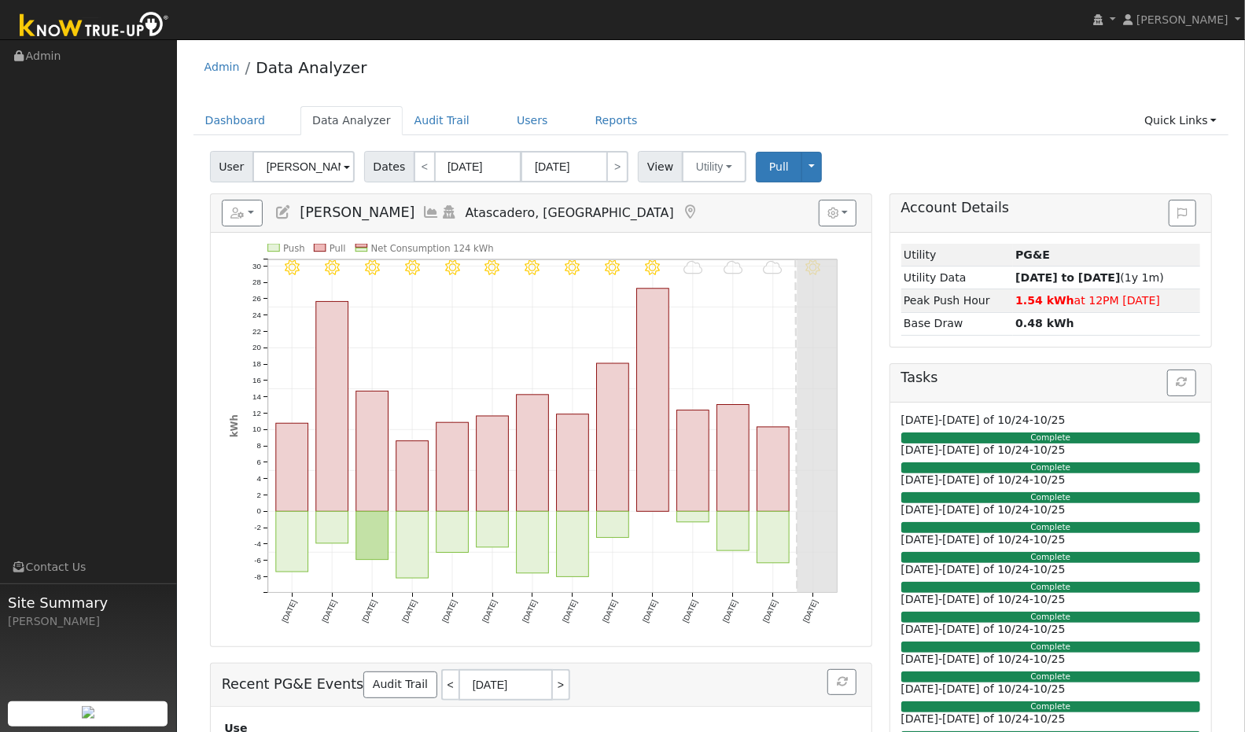
click at [423, 207] on icon at bounding box center [431, 212] width 17 height 14
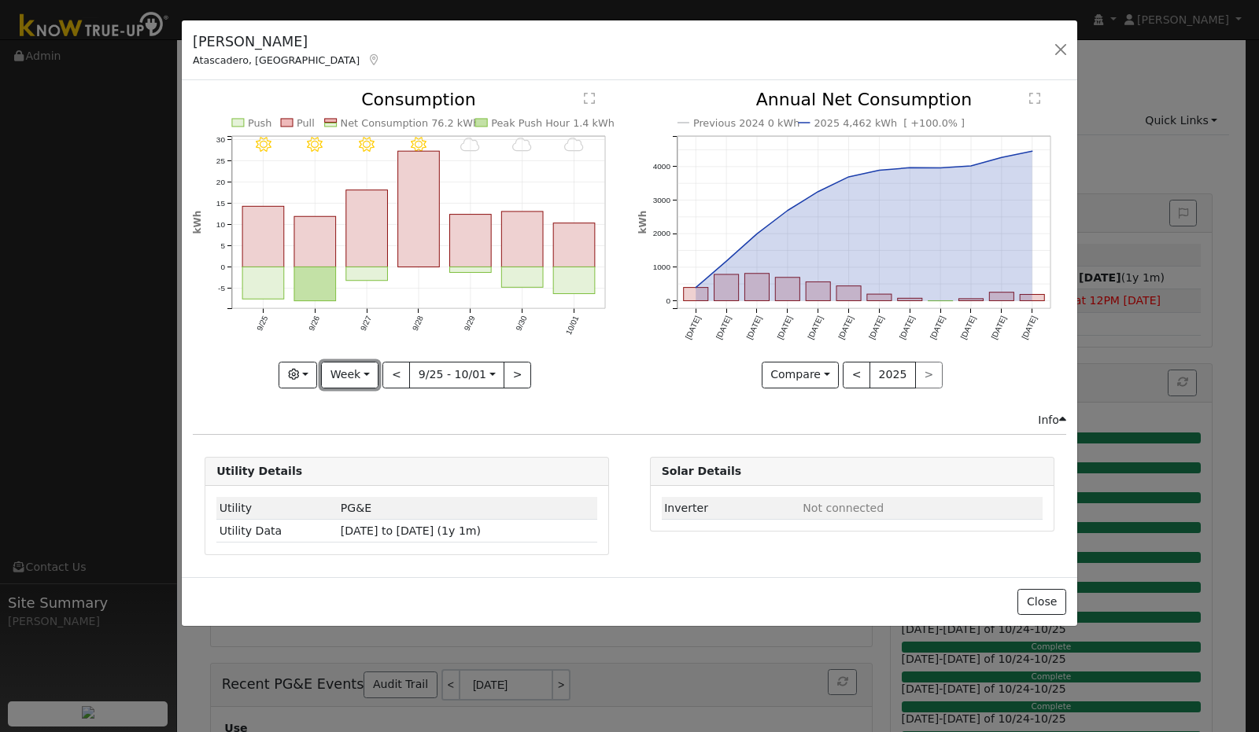
click at [372, 378] on button "Week" at bounding box center [349, 375] width 57 height 27
click at [363, 470] on link "Year" at bounding box center [376, 473] width 109 height 22
type input "2024-10-01"
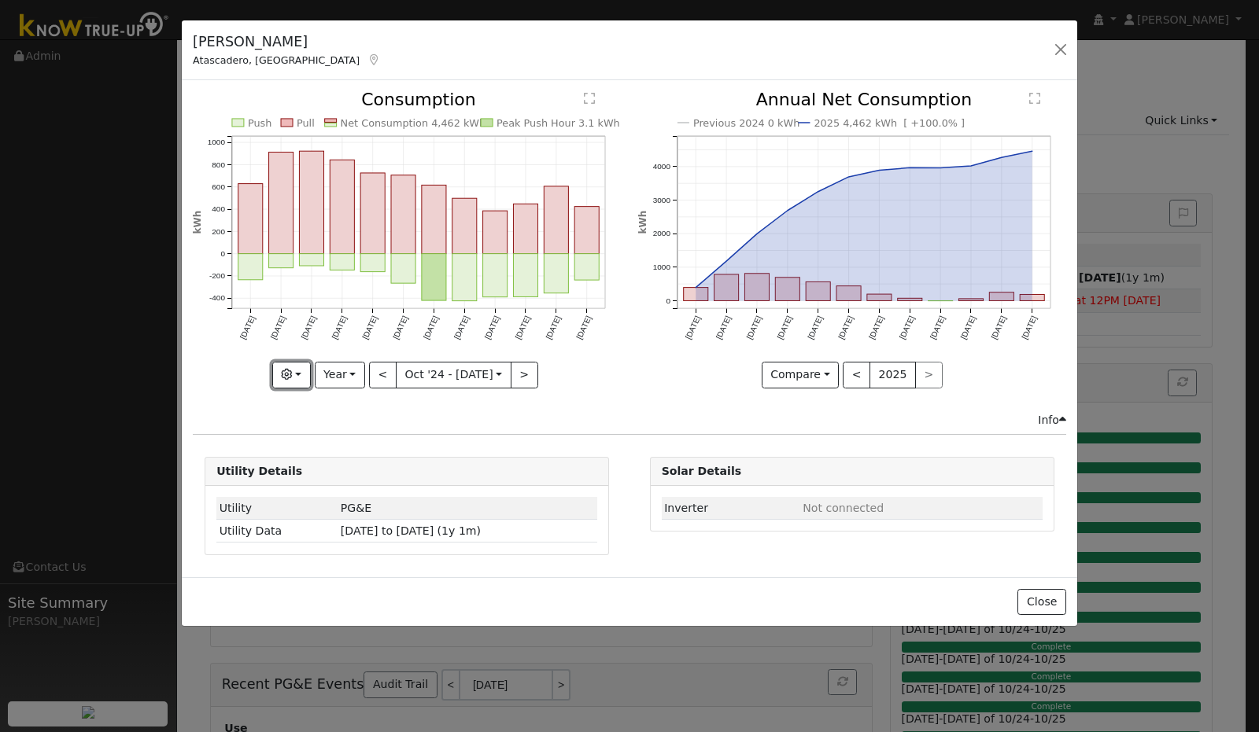
click at [304, 374] on button "button" at bounding box center [291, 375] width 39 height 27
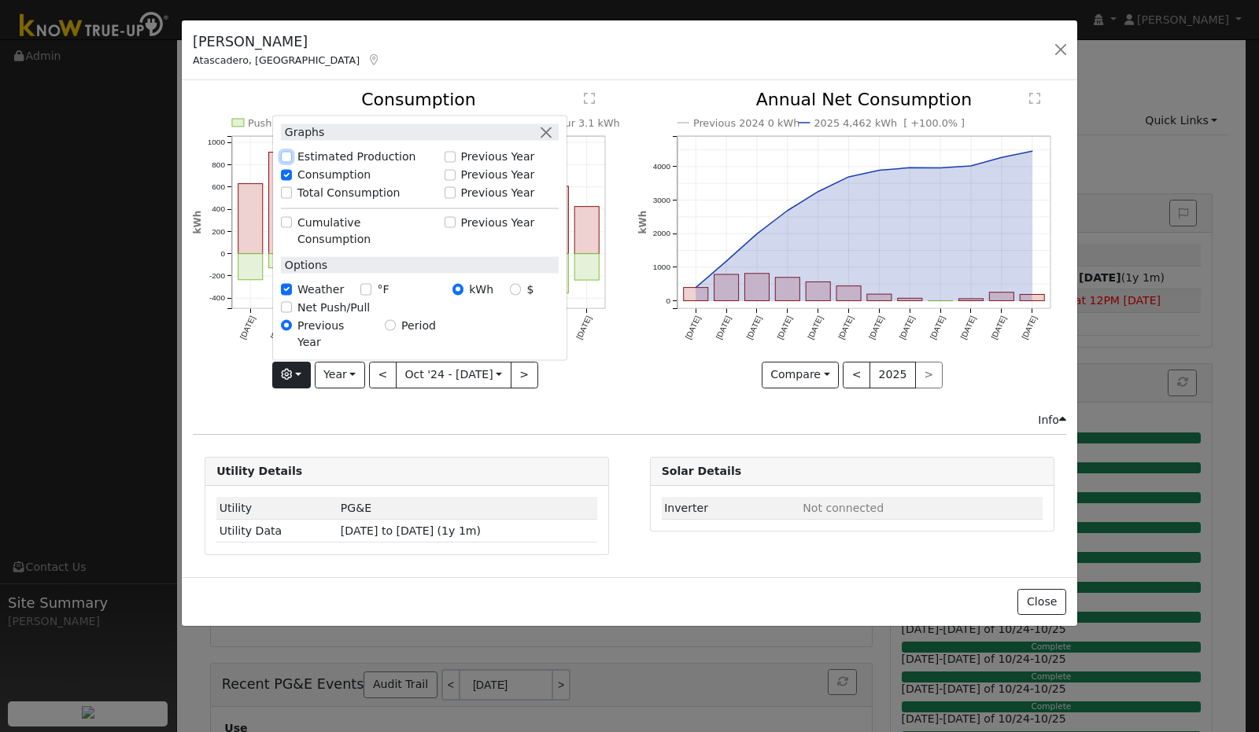
click at [292, 162] on input "Estimated Production" at bounding box center [286, 156] width 11 height 11
checkbox input "true"
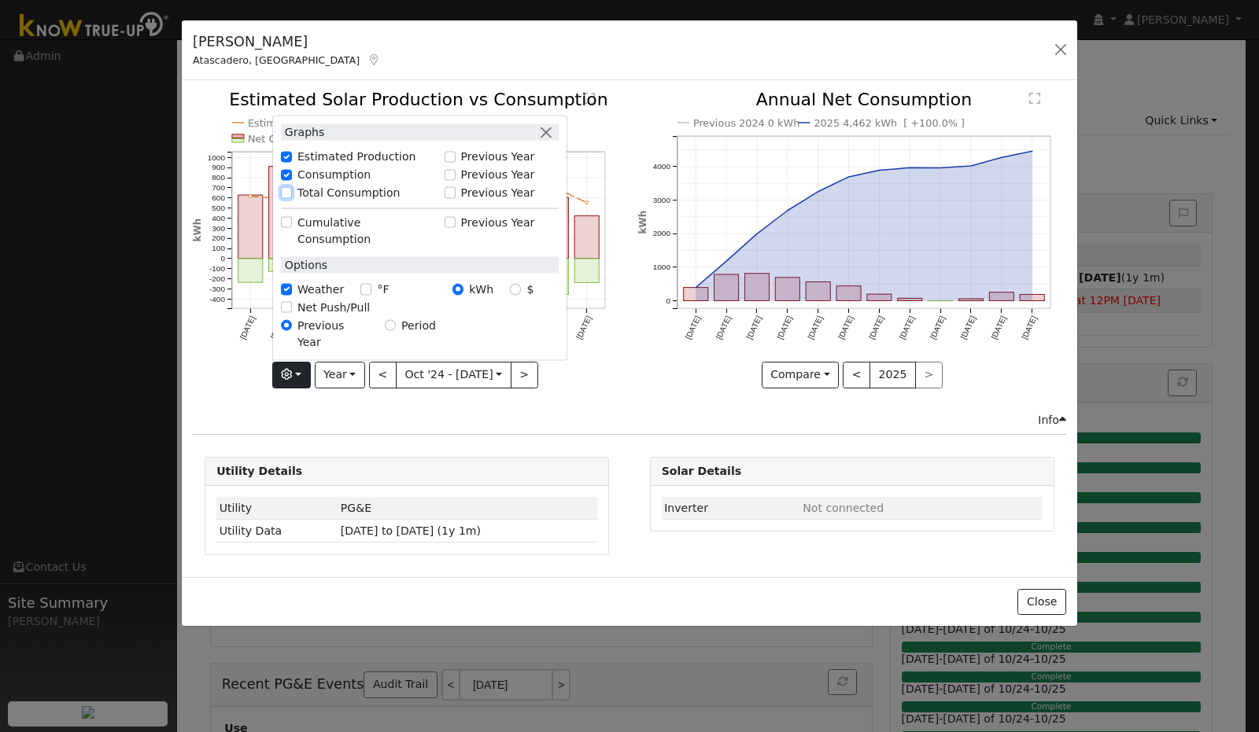
click at [292, 198] on input "Total Consumption" at bounding box center [286, 192] width 11 height 11
checkbox input "true"
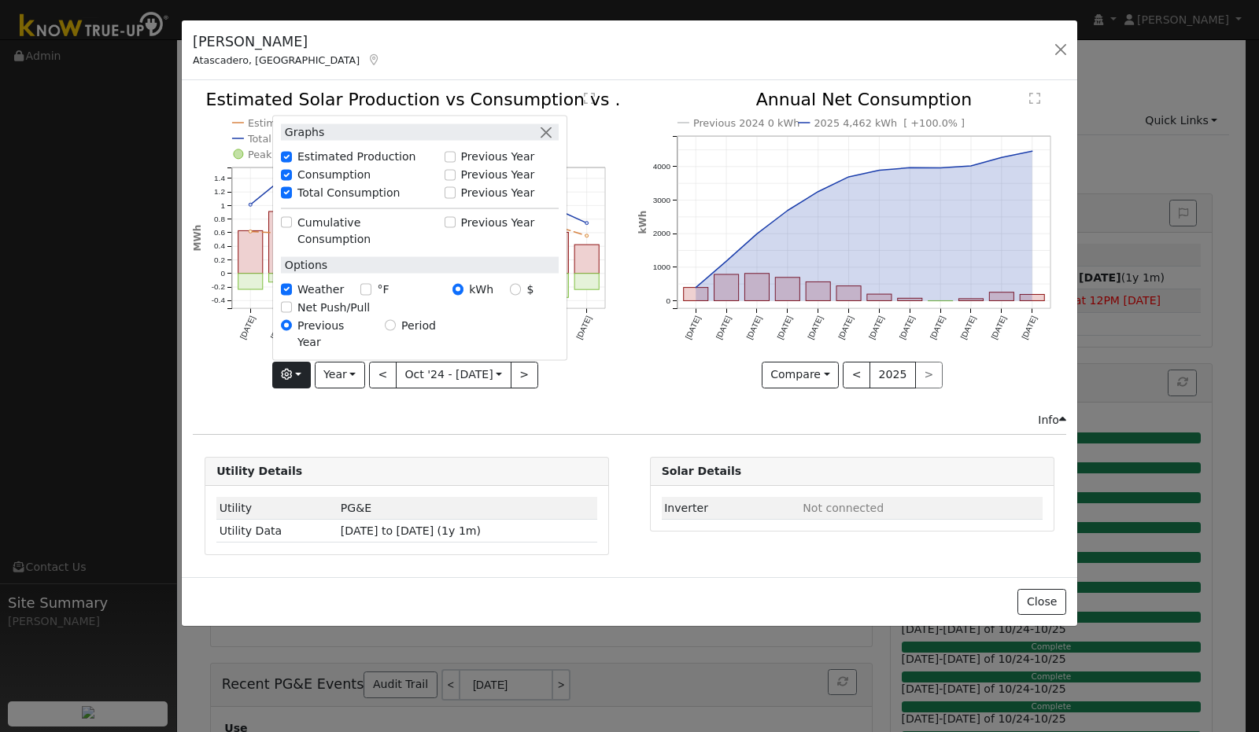
click at [605, 377] on icon "Estimated Production 7.7 MWh Push Pull Total Consumption 12.2 MWh Net Consumpti…" at bounding box center [407, 242] width 428 height 303
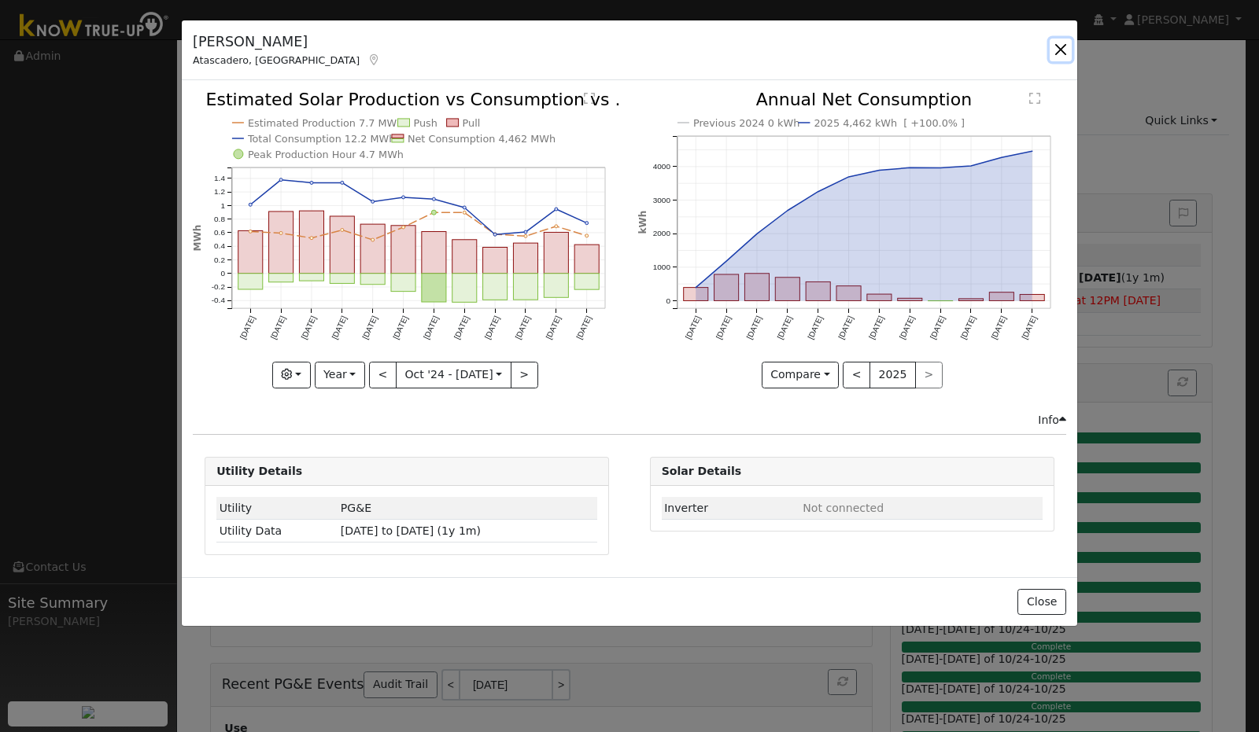
click at [1060, 44] on button "button" at bounding box center [1060, 50] width 22 height 22
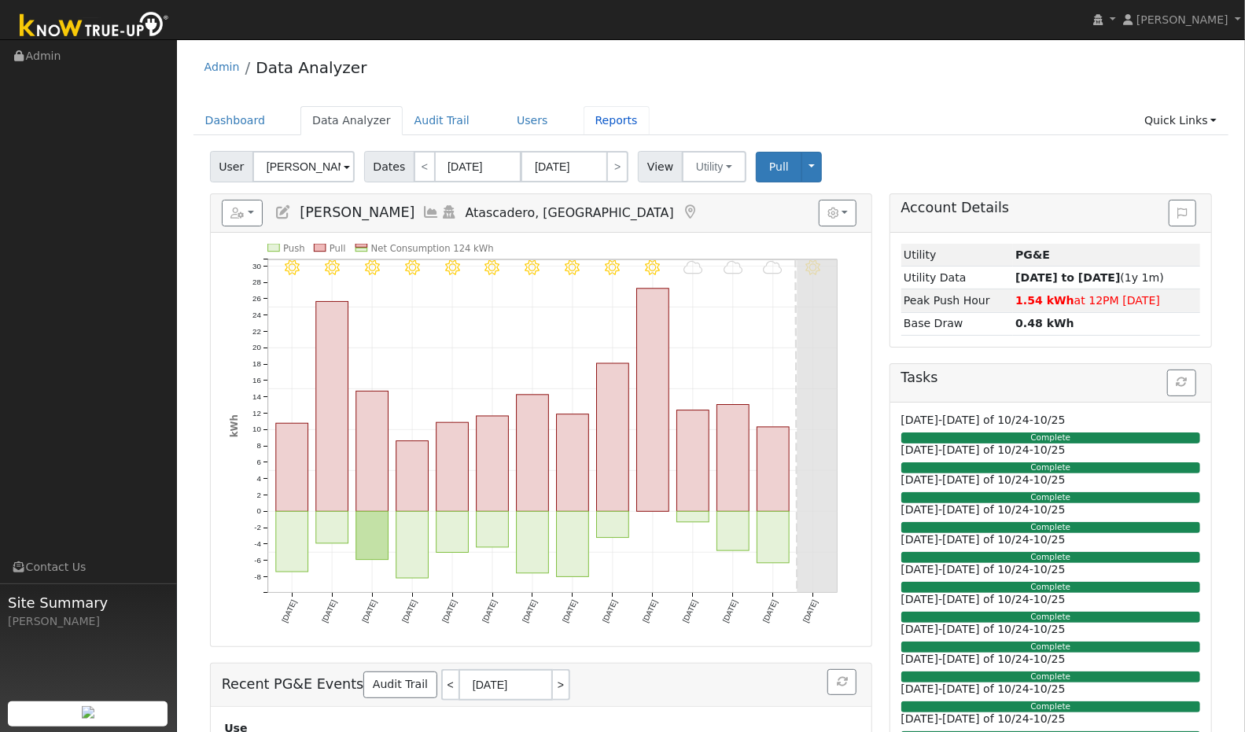
click at [584, 119] on link "Reports" at bounding box center [617, 120] width 66 height 29
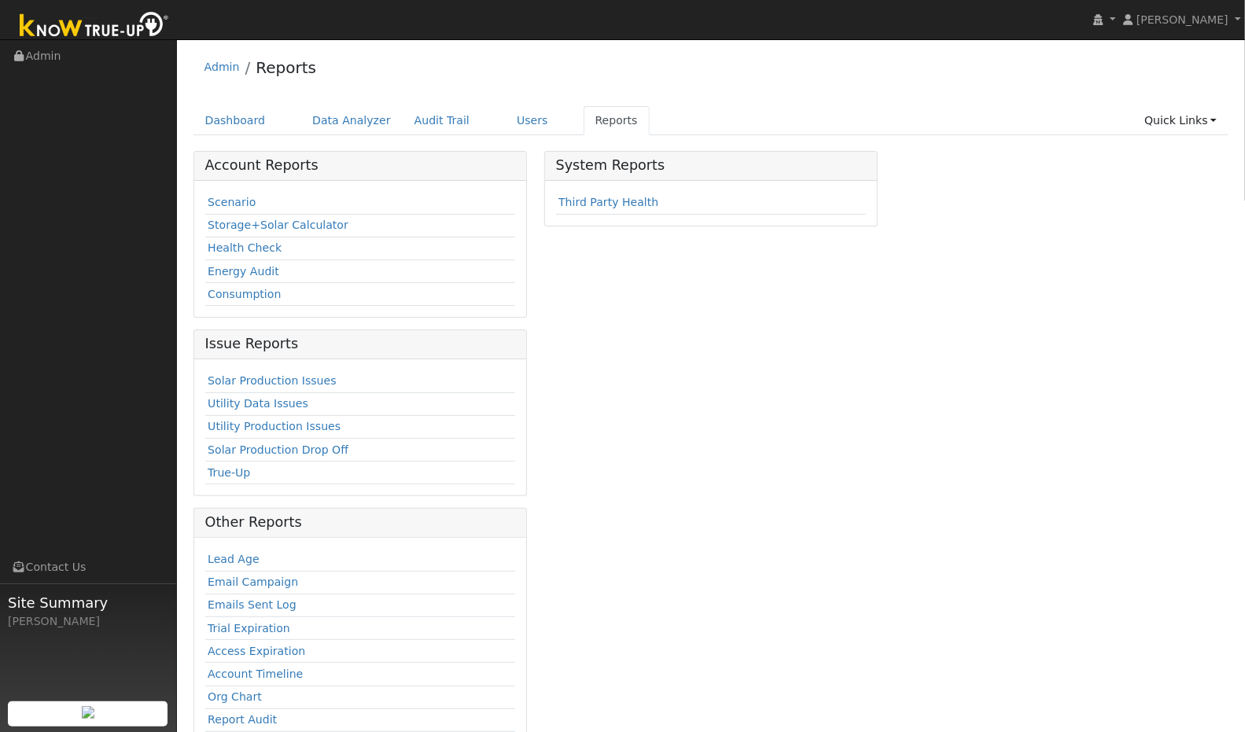
click at [234, 205] on link "Scenario" at bounding box center [232, 202] width 48 height 13
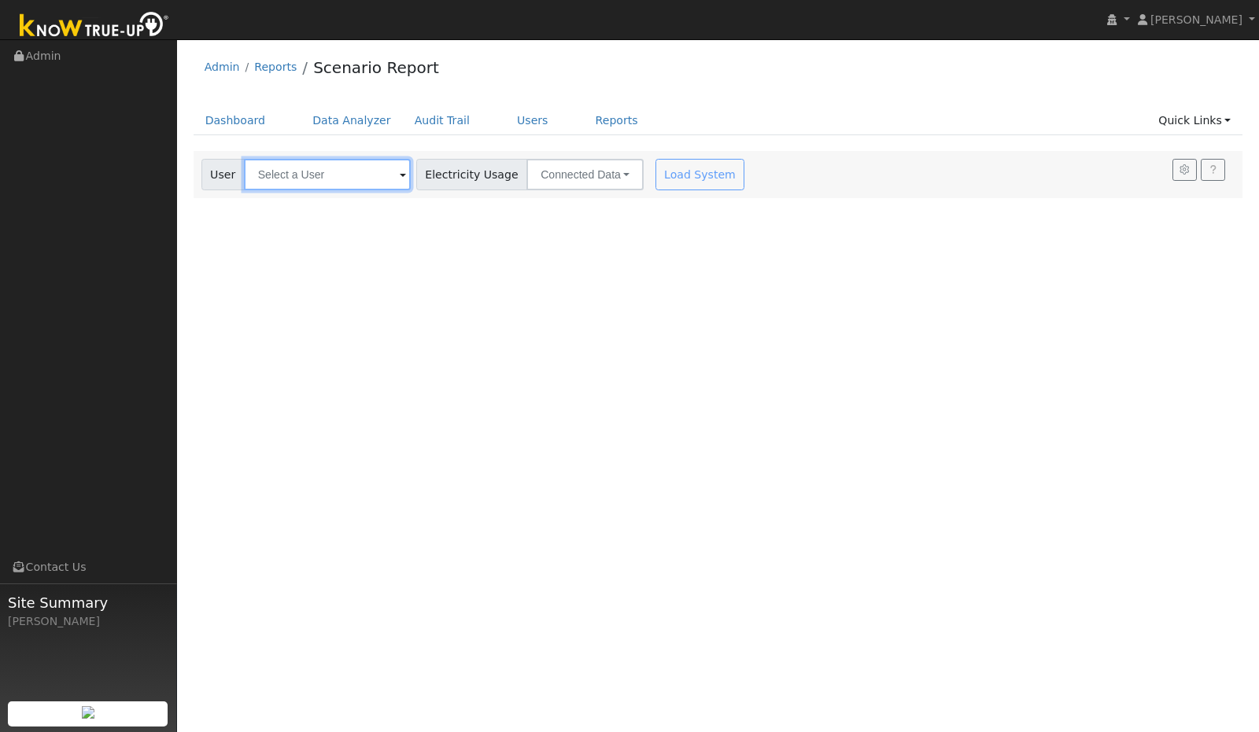
click at [380, 172] on input "text" at bounding box center [327, 174] width 167 height 31
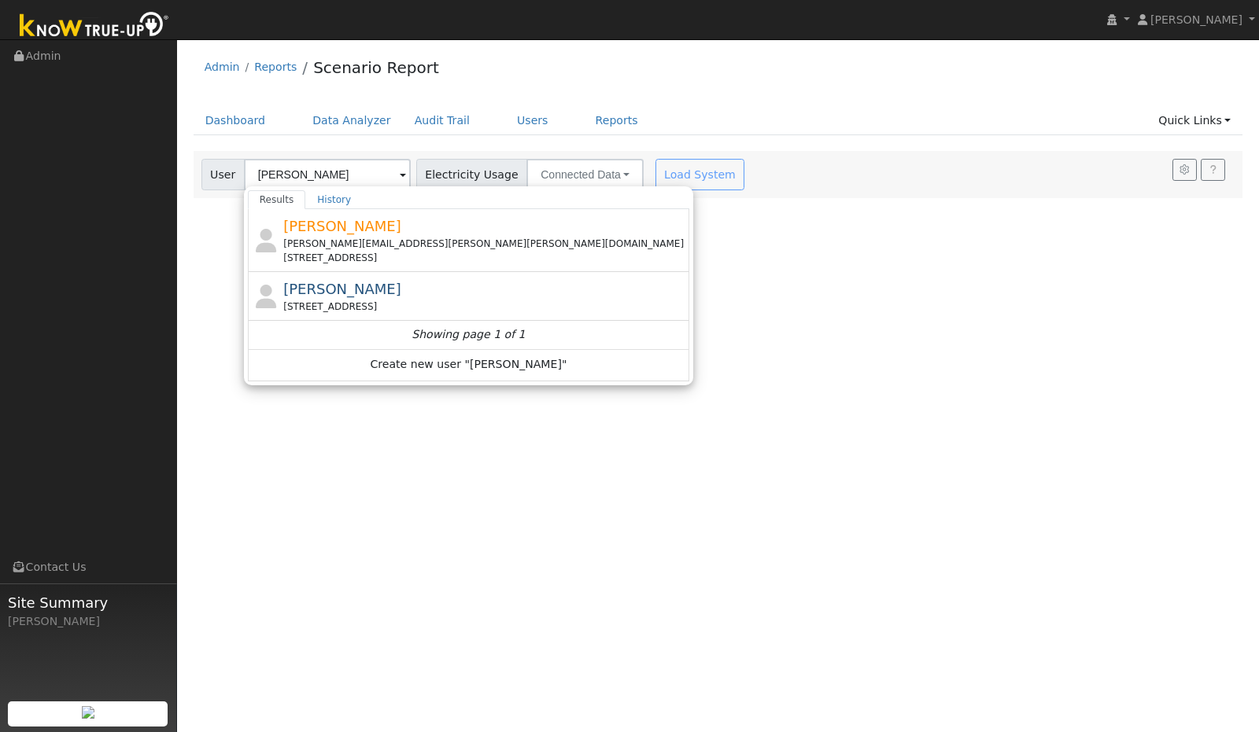
click at [321, 293] on span "[PERSON_NAME]" at bounding box center [342, 289] width 118 height 17
type input "[PERSON_NAME]"
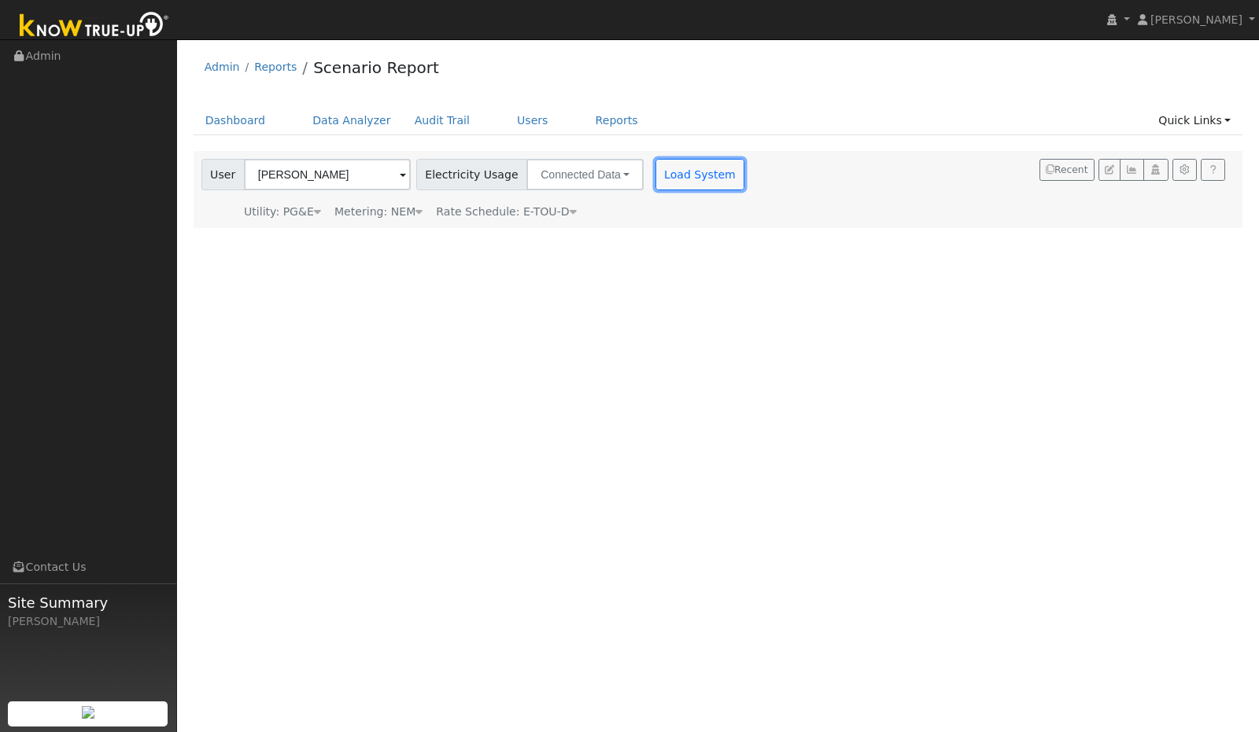
click at [677, 179] on button "Load System" at bounding box center [700, 174] width 90 height 31
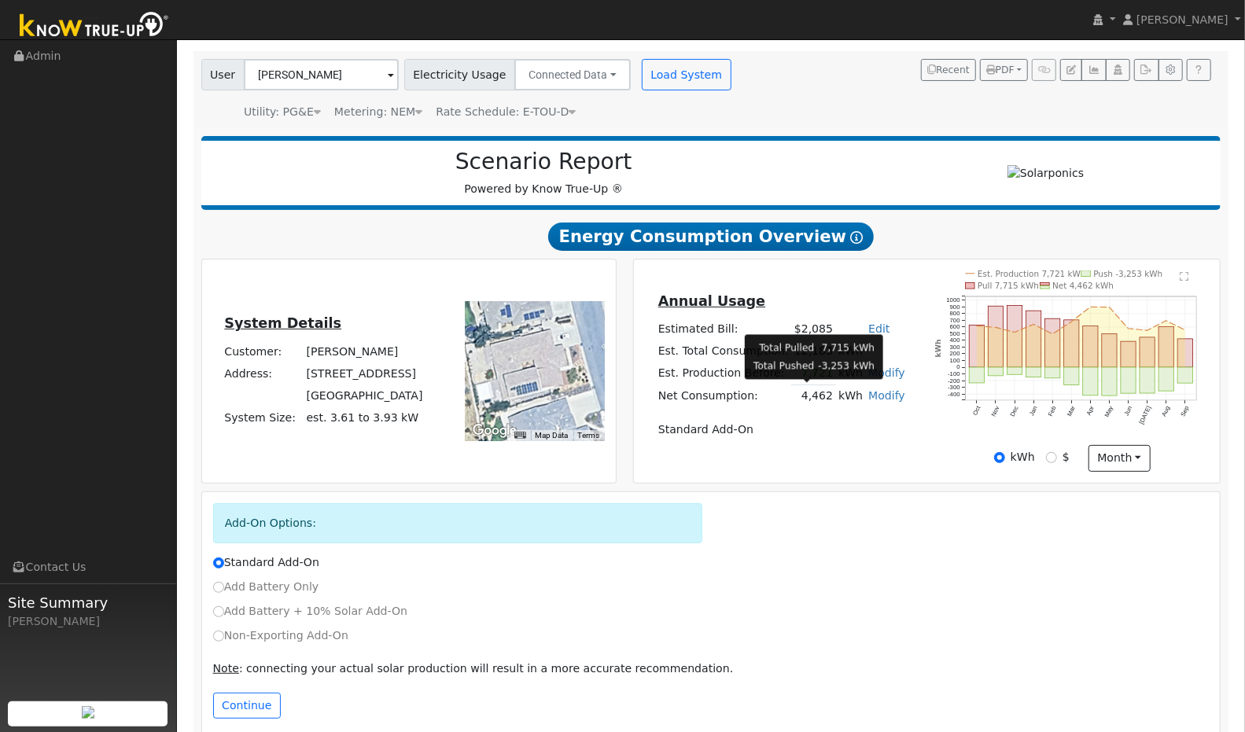
scroll to position [119, 0]
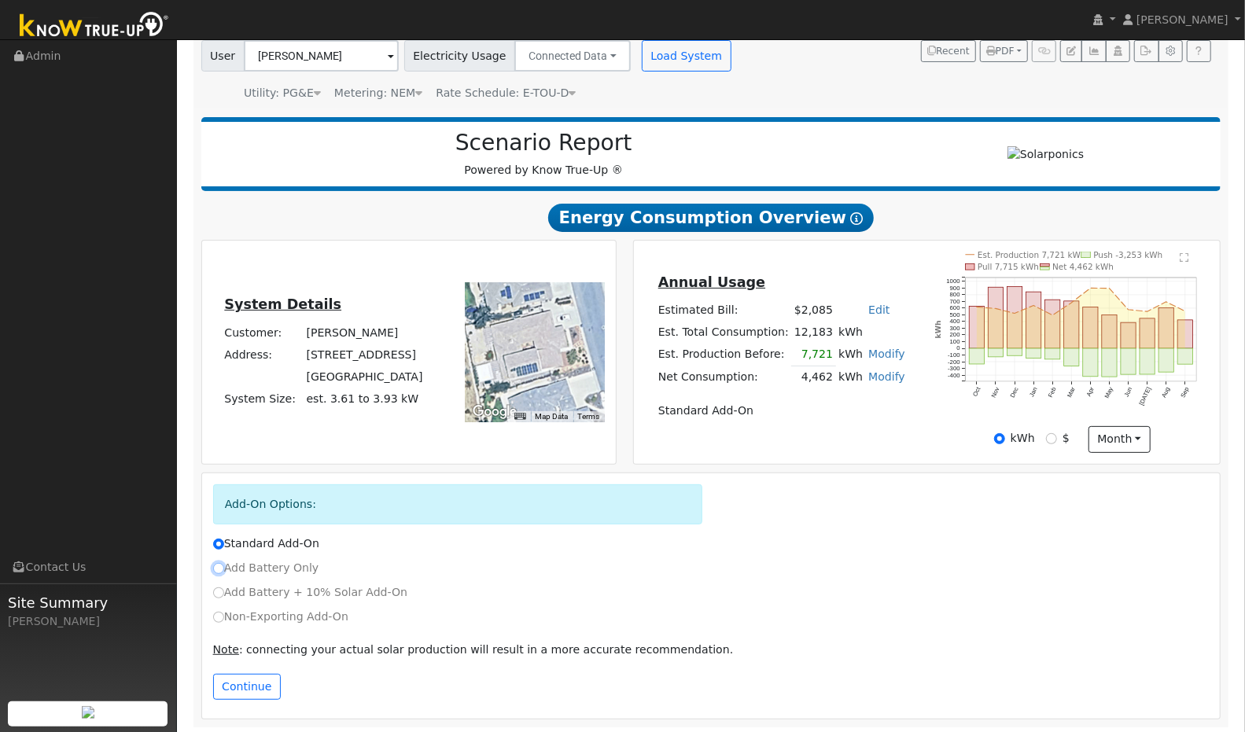
click at [218, 568] on input "Add Battery Only" at bounding box center [218, 568] width 11 height 11
radio input "true"
click at [217, 542] on input "Standard Add-On" at bounding box center [218, 544] width 11 height 11
radio input "true"
radio input "false"
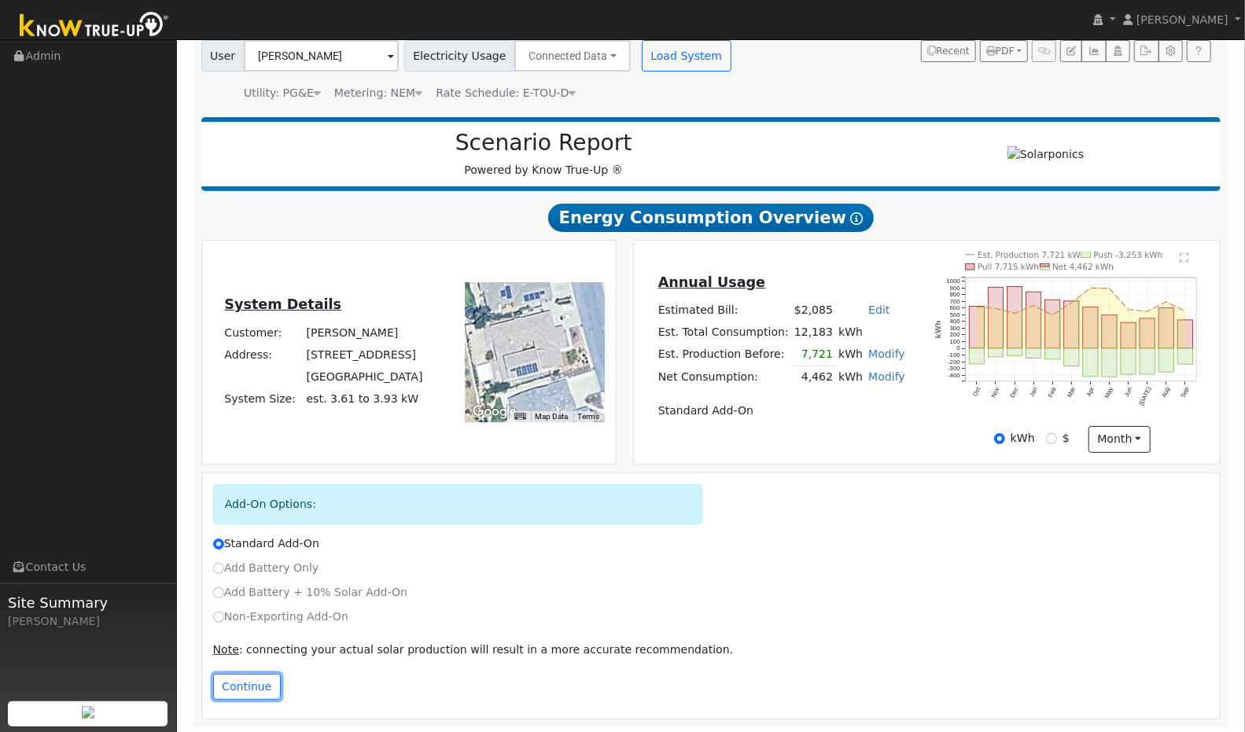
click at [233, 686] on button "Continue" at bounding box center [247, 687] width 68 height 27
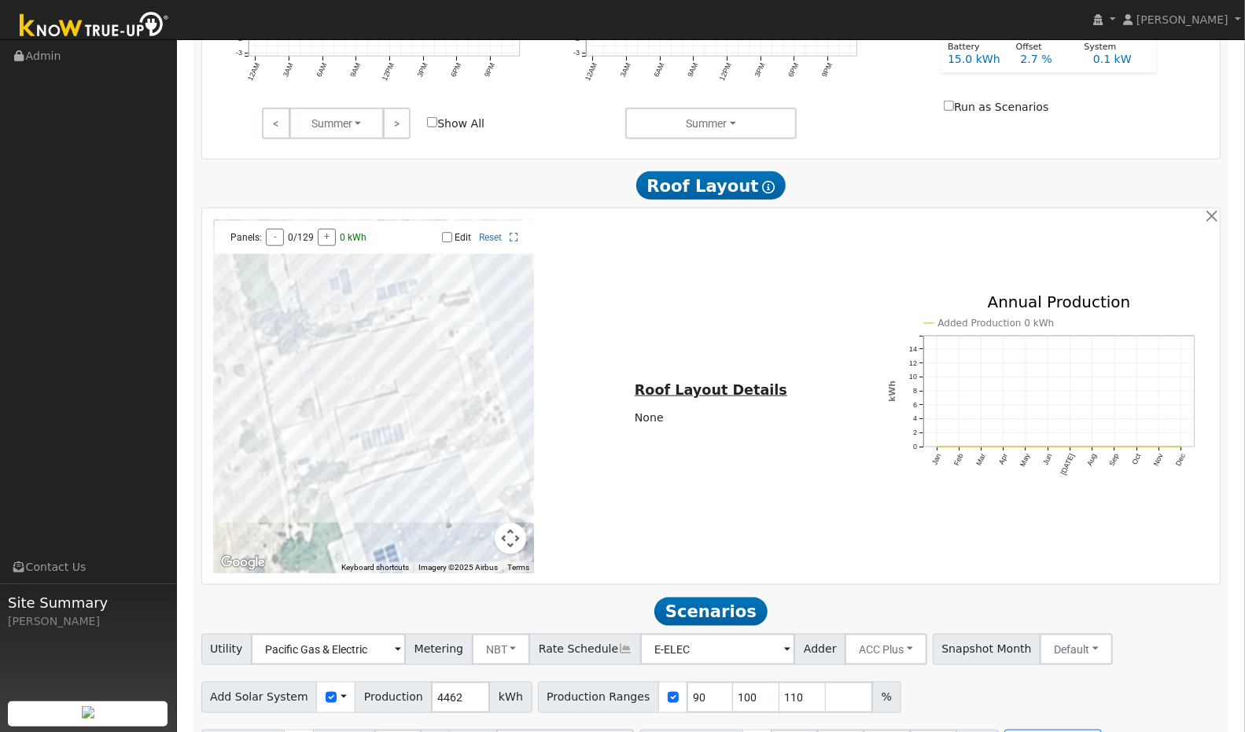
scroll to position [964, 0]
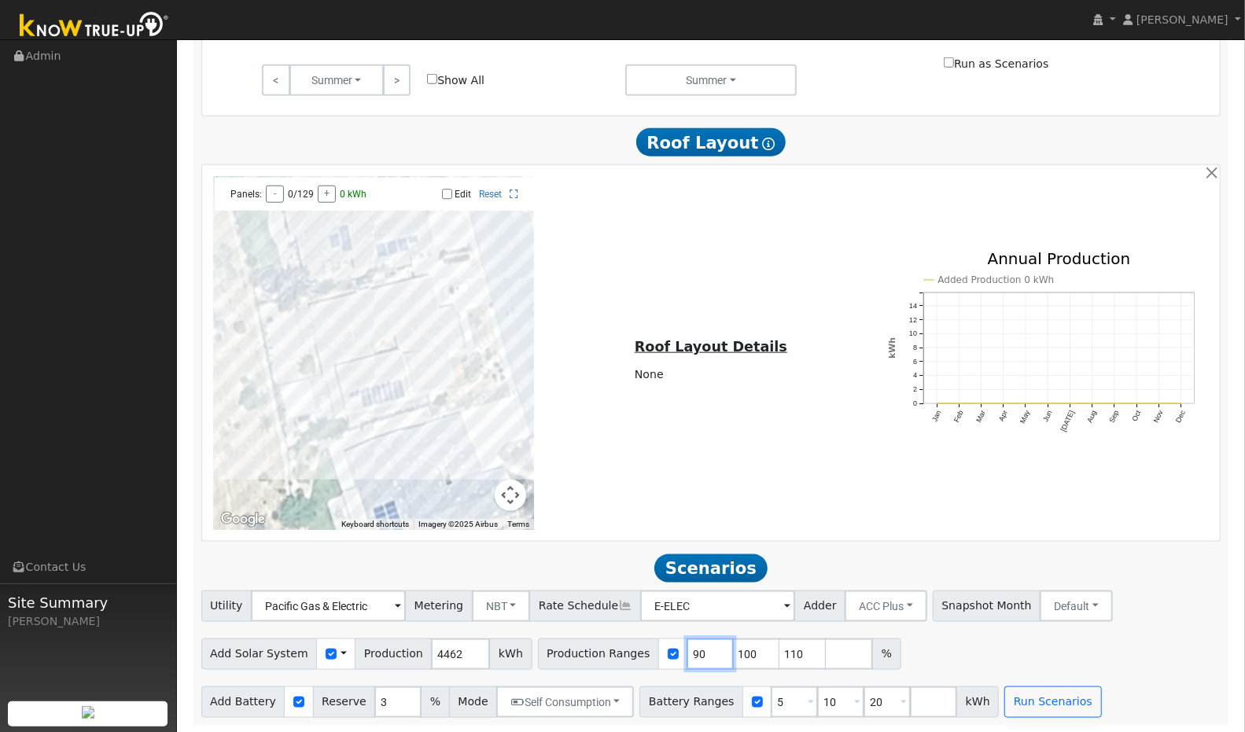
click at [687, 658] on input "90" at bounding box center [710, 654] width 47 height 31
type input "100"
type input "110"
type input "1"
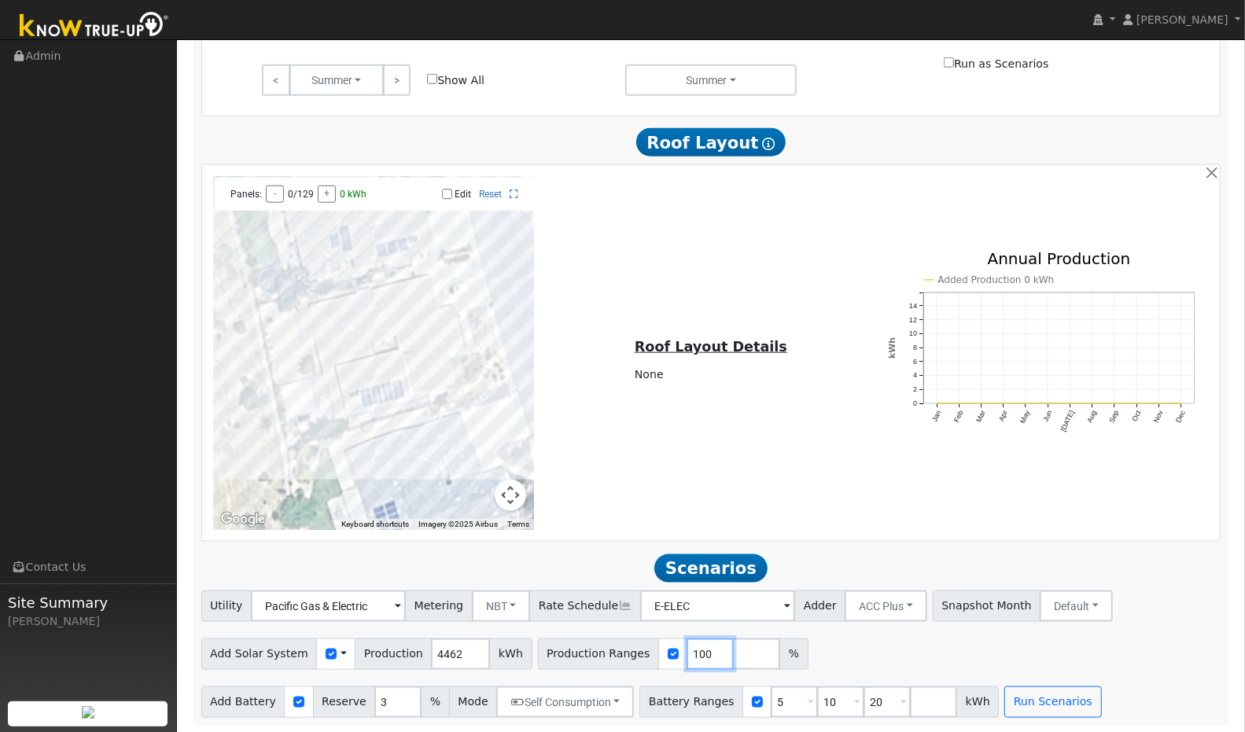
type input "100"
click at [438, 651] on input "4462" at bounding box center [460, 654] width 59 height 31
click at [441, 654] on input "4462" at bounding box center [460, 654] width 59 height 31
type input "4"
type input "7800"
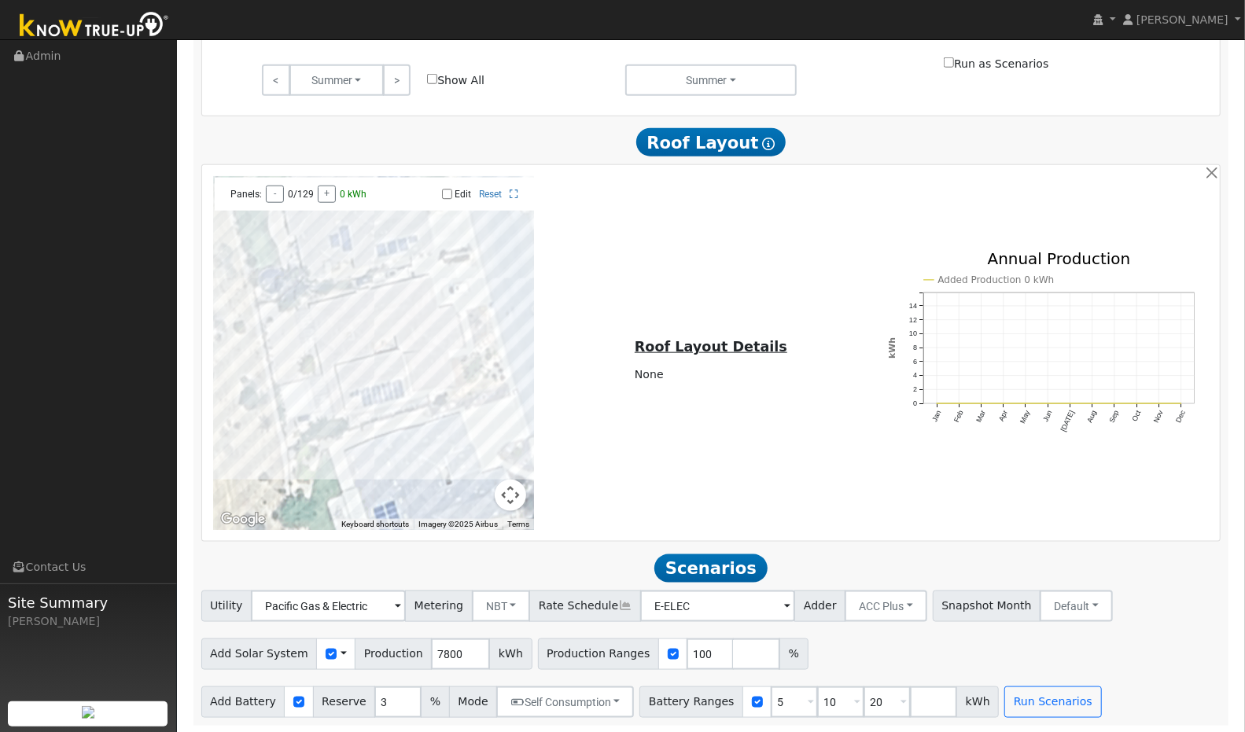
click at [869, 657] on div "Add Solar System Use CSV Data Production 7800 kWh Production Ranges 100 %" at bounding box center [711, 651] width 1026 height 37
click at [771, 701] on input "5" at bounding box center [794, 702] width 47 height 31
type input "10"
type input "20"
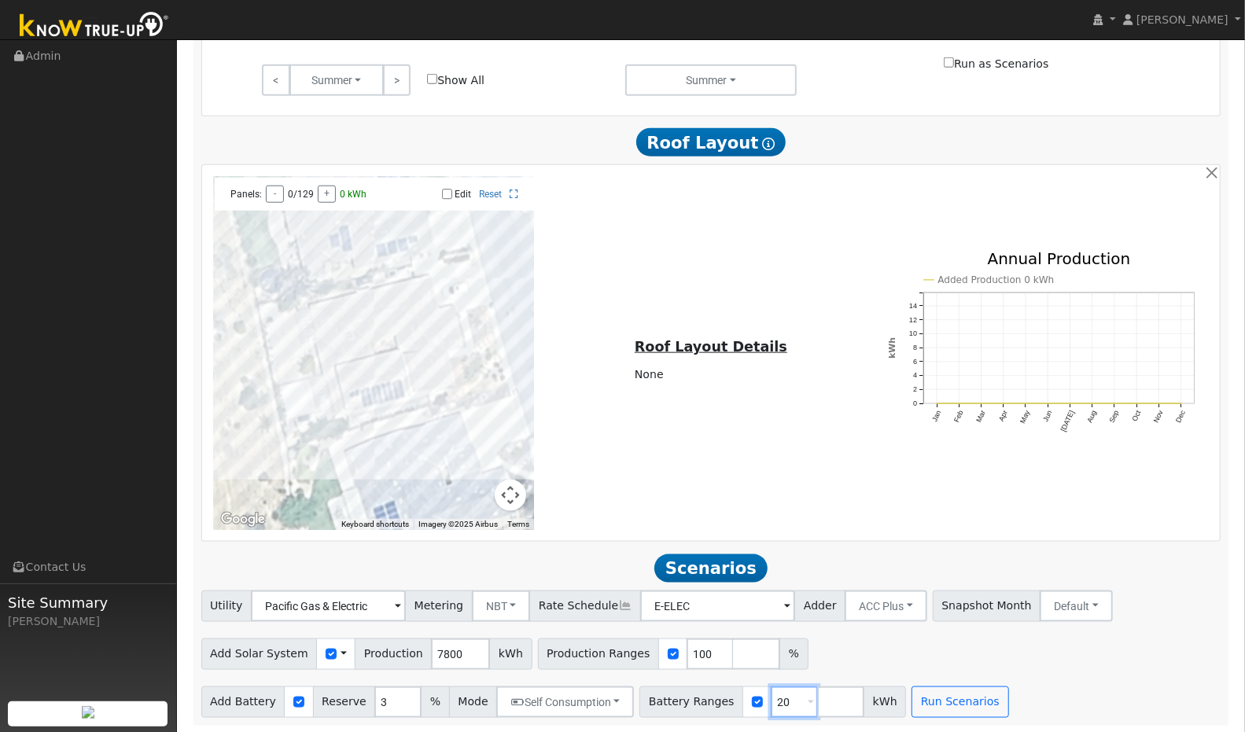
type input "2"
type input "10"
click at [583, 704] on button "Self Consumption" at bounding box center [565, 702] width 138 height 31
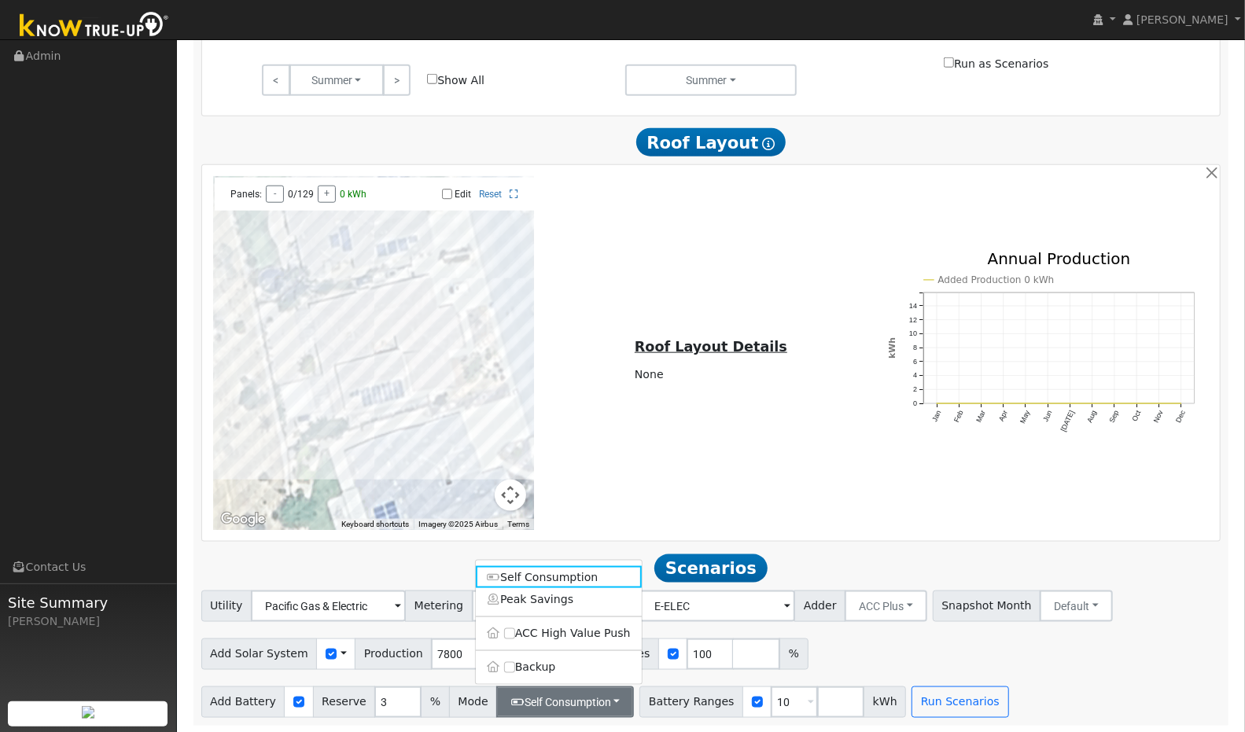
click at [562, 606] on link "Peak Savings" at bounding box center [559, 599] width 166 height 22
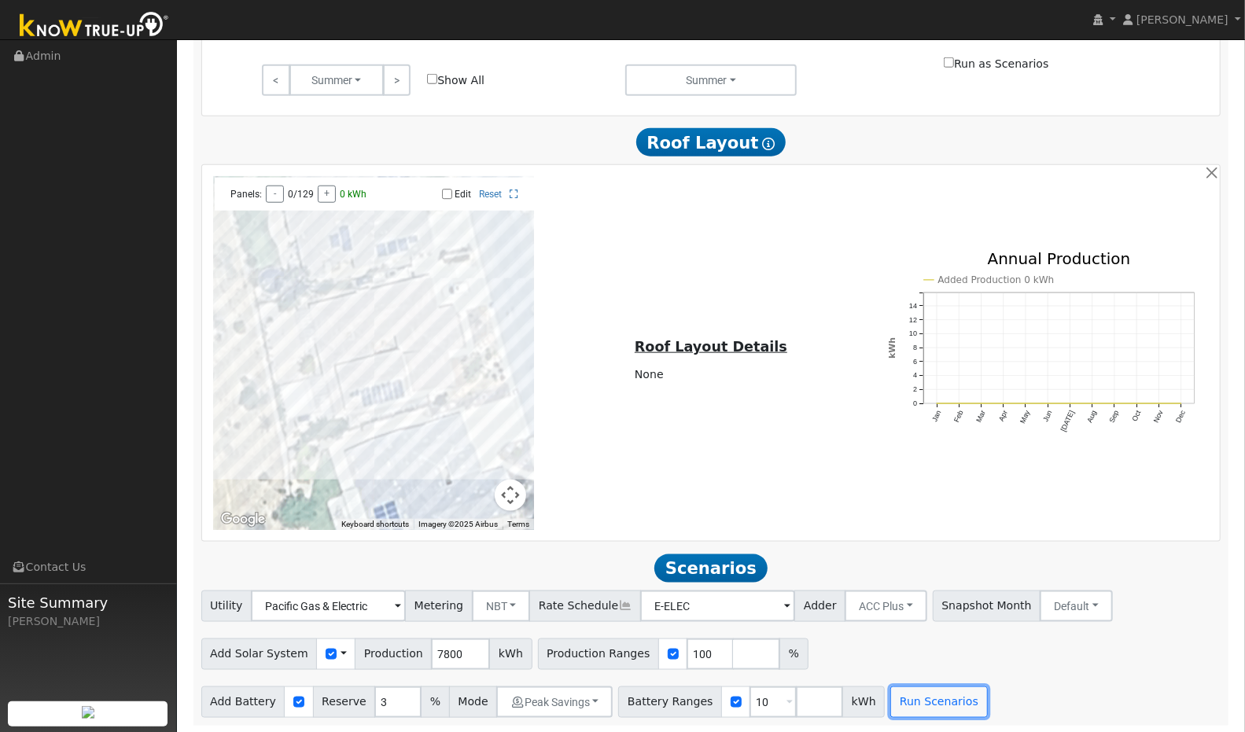
click at [911, 706] on button "Run Scenarios" at bounding box center [939, 702] width 97 height 31
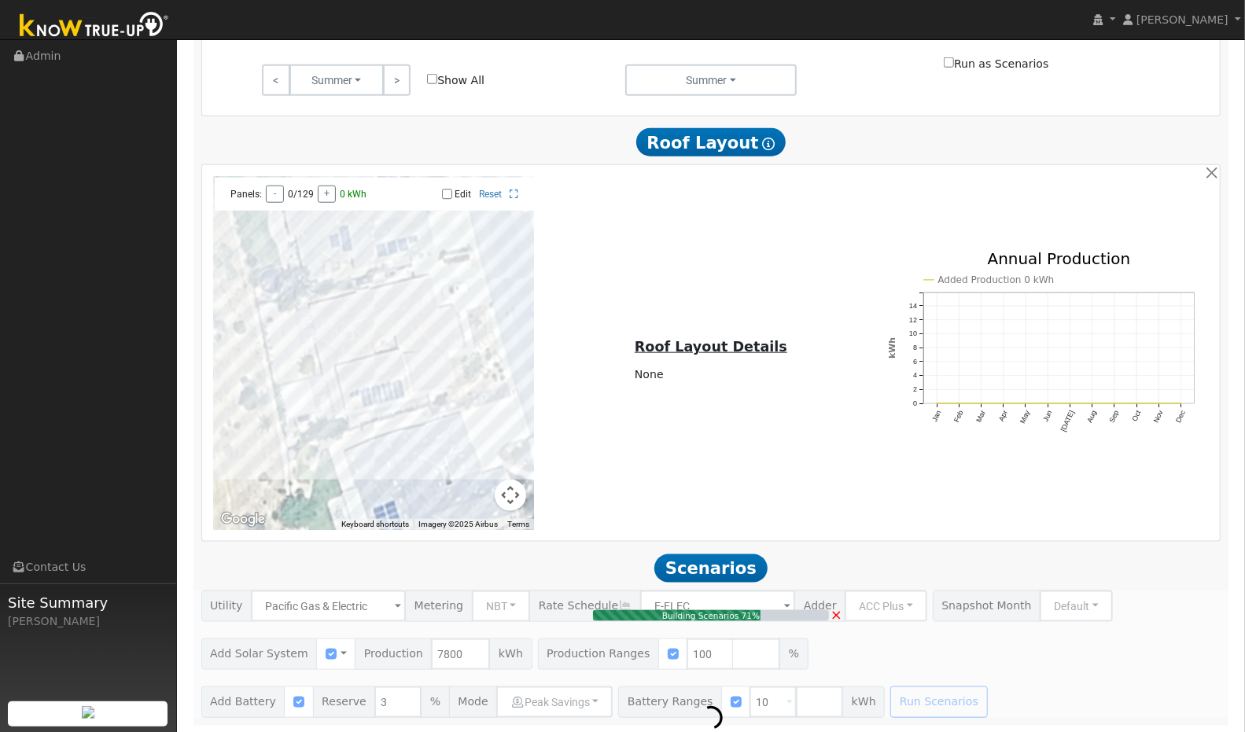
type input "5.2"
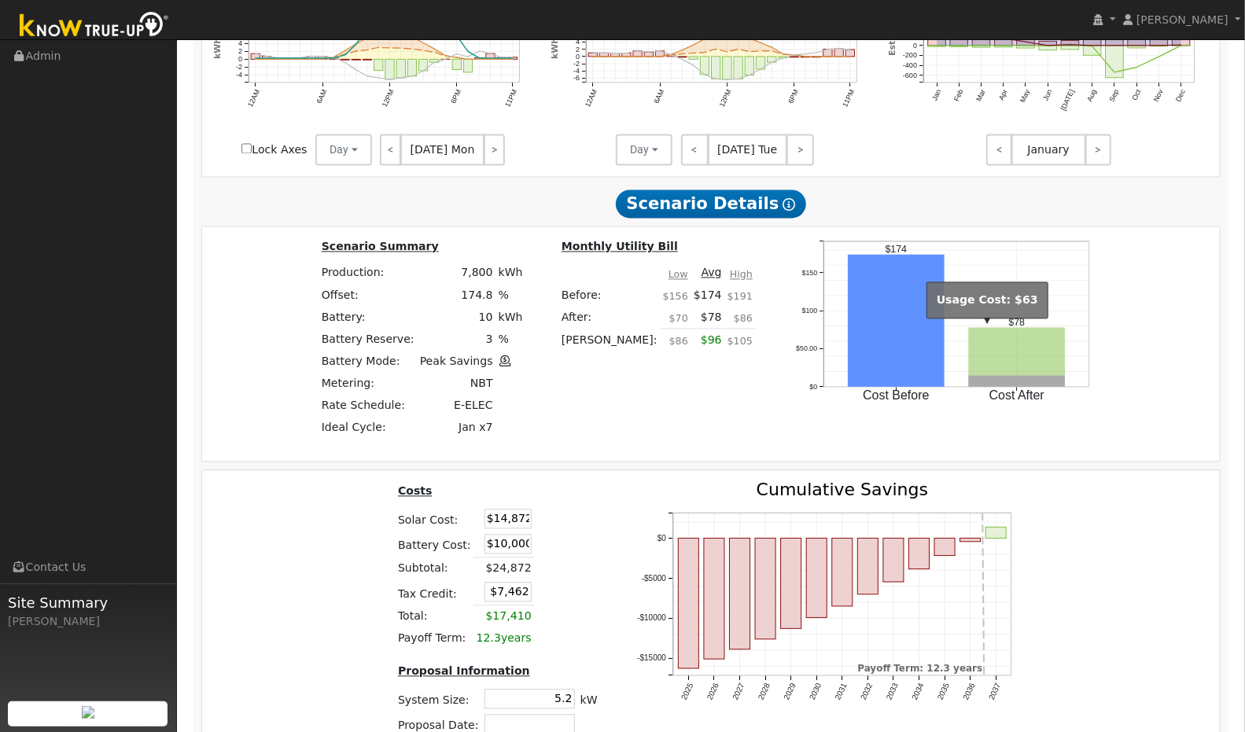
scroll to position [1992, 0]
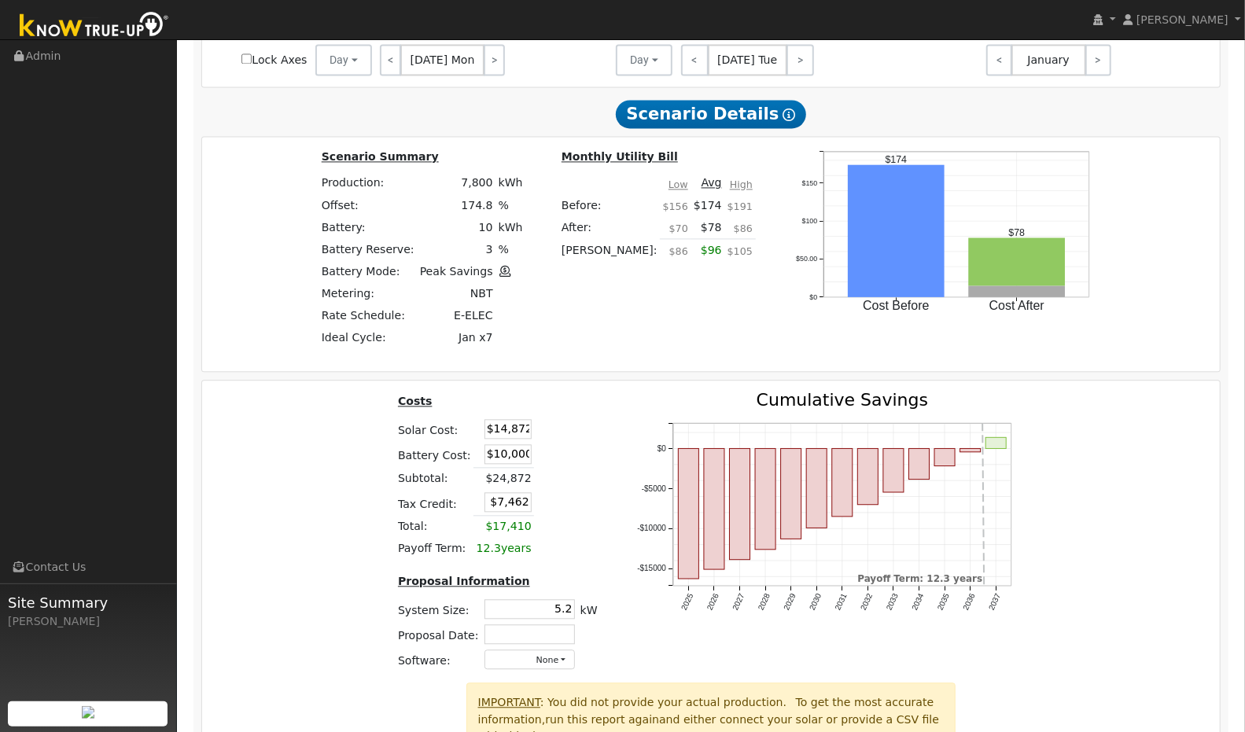
click at [518, 425] on input "$14,872" at bounding box center [508, 429] width 47 height 20
type input "$"
click at [508, 458] on input "$10,000" at bounding box center [508, 454] width 47 height 20
type input "$20,152"
type input "$9,046"
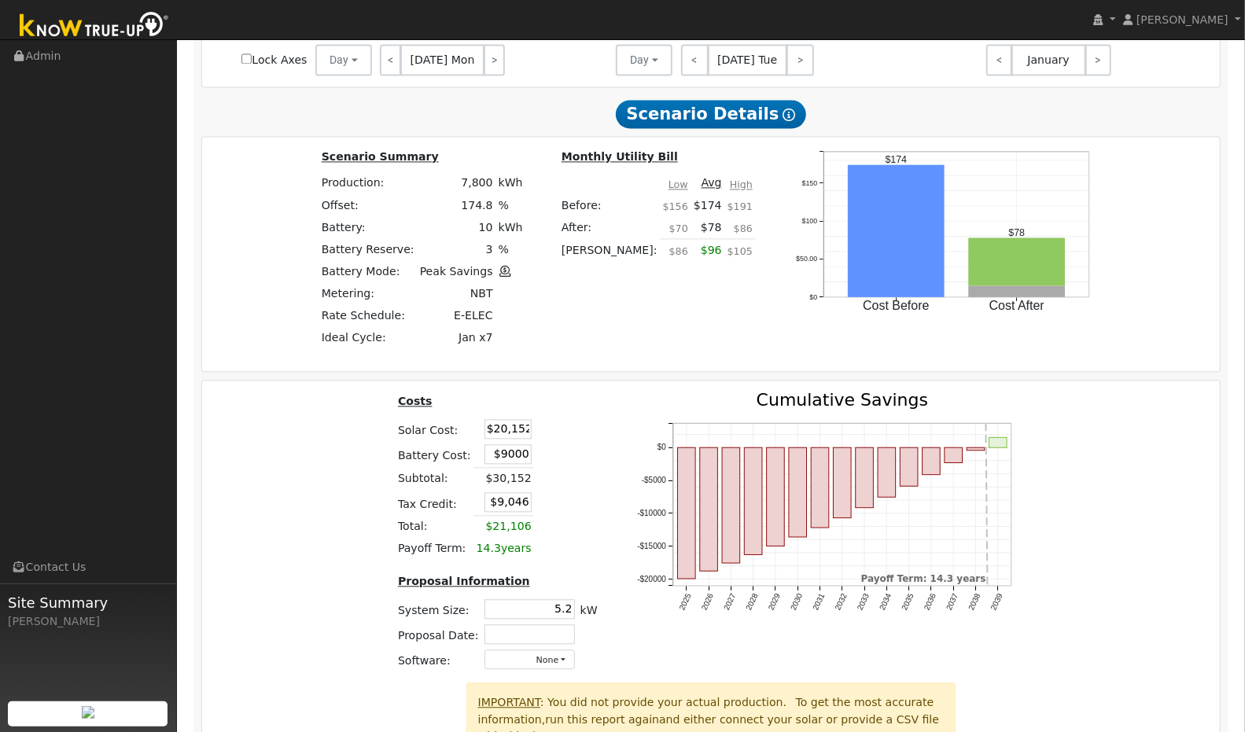
type input "$9,000"
click at [510, 475] on td "$29,152" at bounding box center [504, 478] width 61 height 23
click at [516, 501] on input "$8,746" at bounding box center [508, 502] width 47 height 20
type input "$12,245"
click at [331, 538] on div "Costs Solar Cost: $20,152 Battery Cost: $9,000 Subtotal: $29,152 Tax Credit: $1…" at bounding box center [712, 537] width 1030 height 291
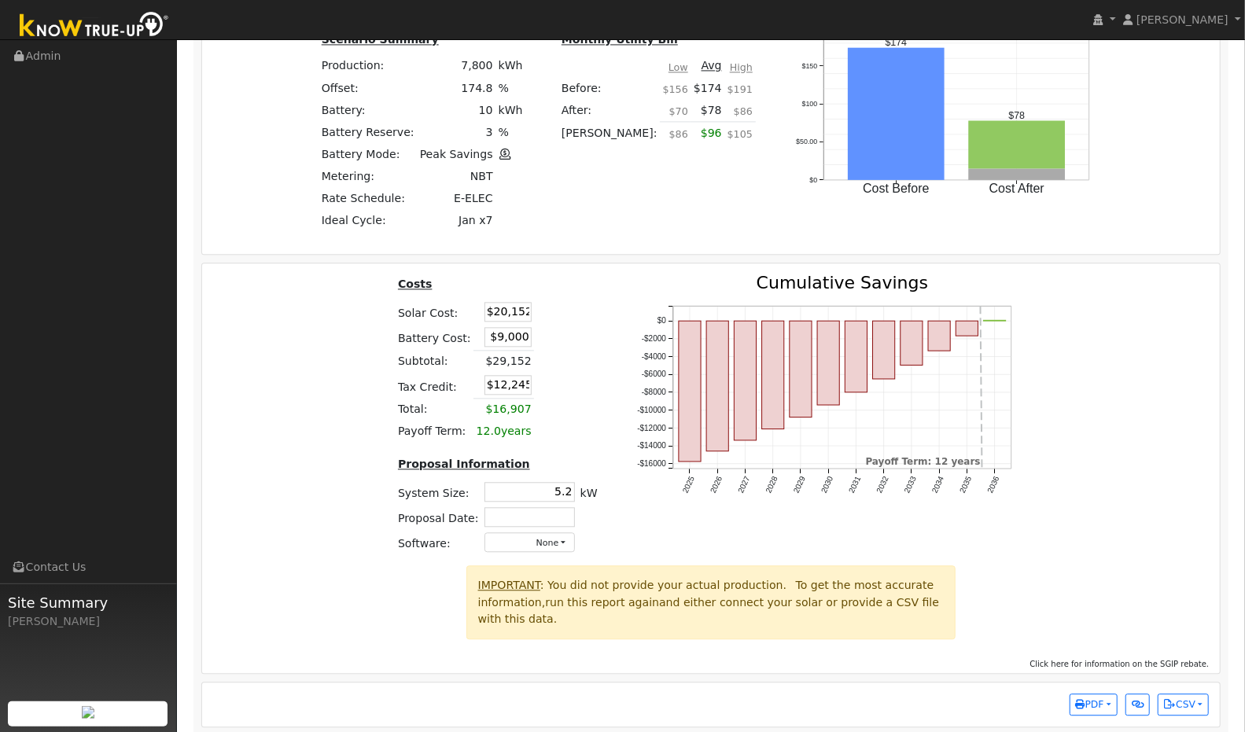
scroll to position [2111, 0]
click at [554, 506] on input "text" at bounding box center [530, 516] width 90 height 20
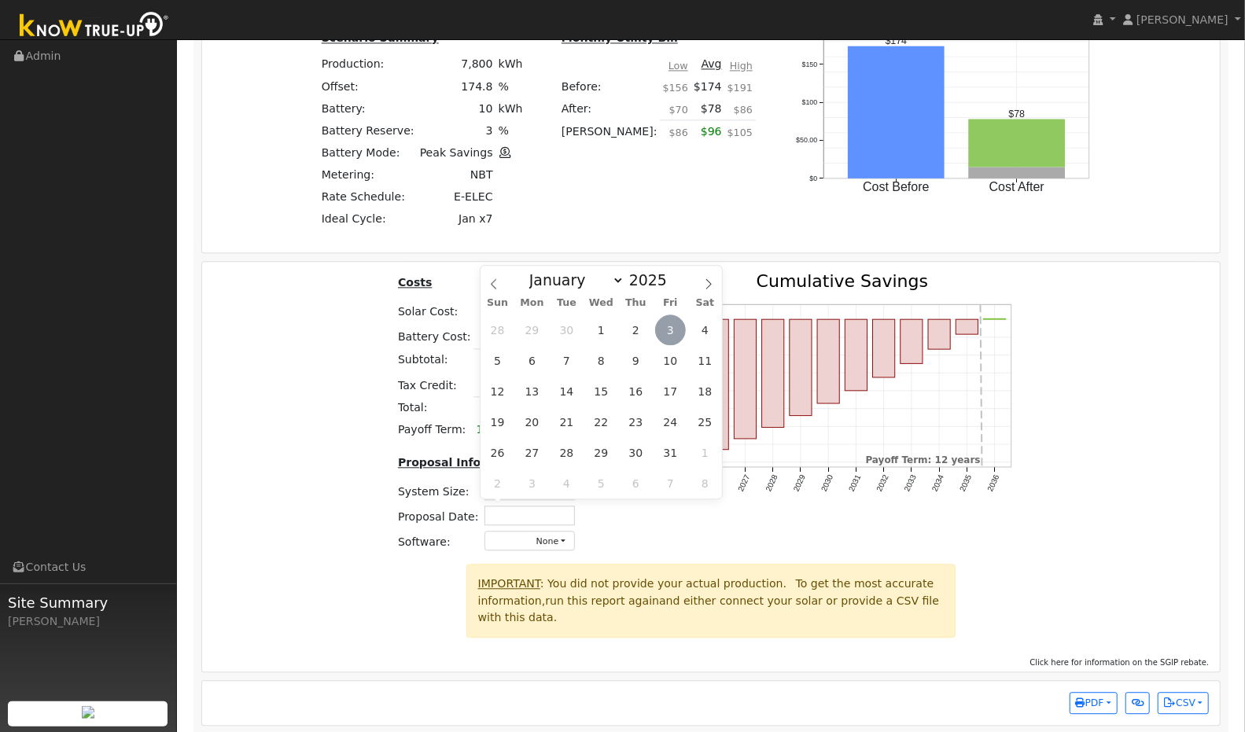
click at [667, 331] on span "3" at bounding box center [670, 330] width 31 height 31
type input "[DATE]"
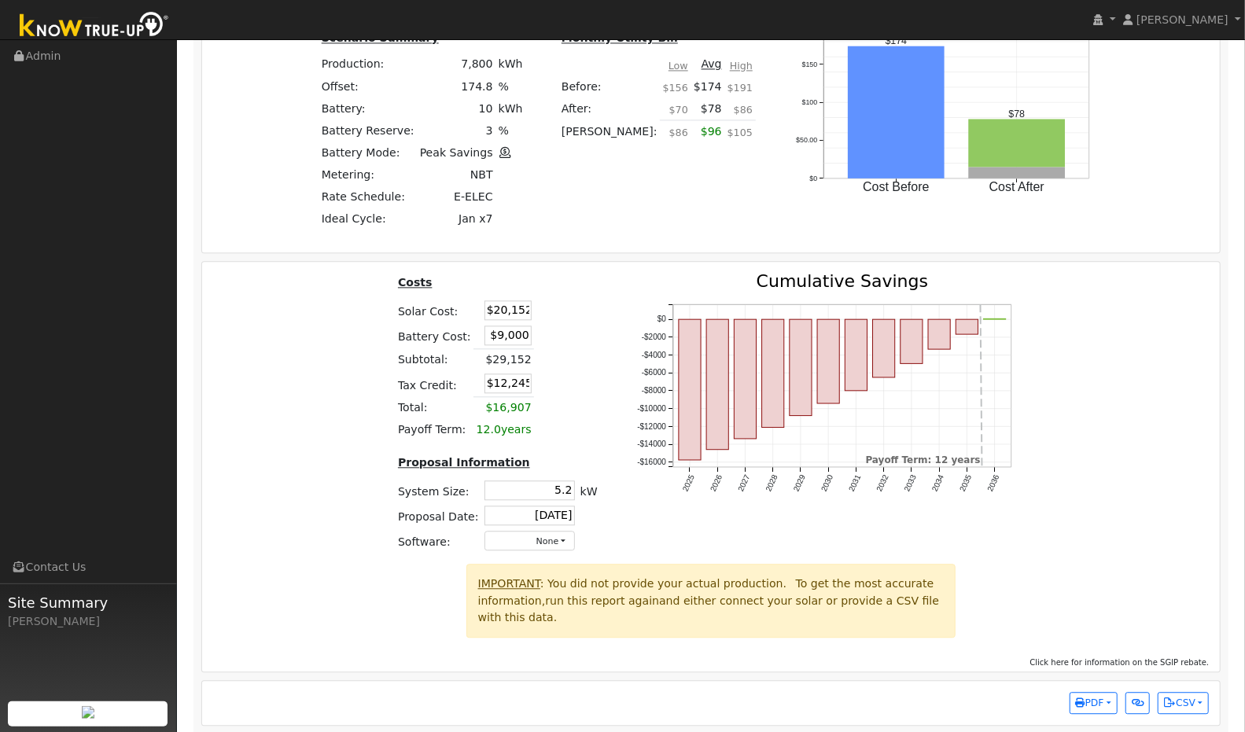
click at [651, 518] on icon "2025 2026 2027 2028 2029 2030 2031 2032 2033 2034 2035 2036 -$16000 -$14000 -$1…" at bounding box center [830, 401] width 393 height 257
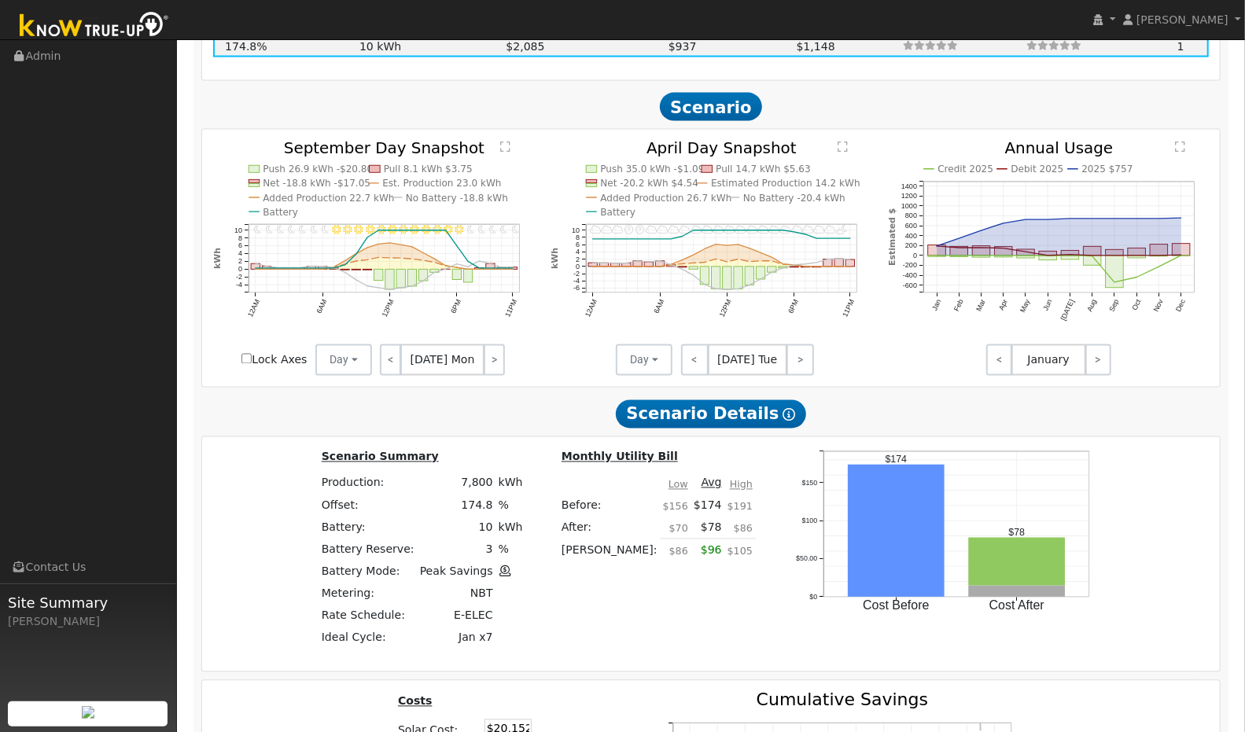
scroll to position [1690, 0]
